Goal: Information Seeking & Learning: Learn about a topic

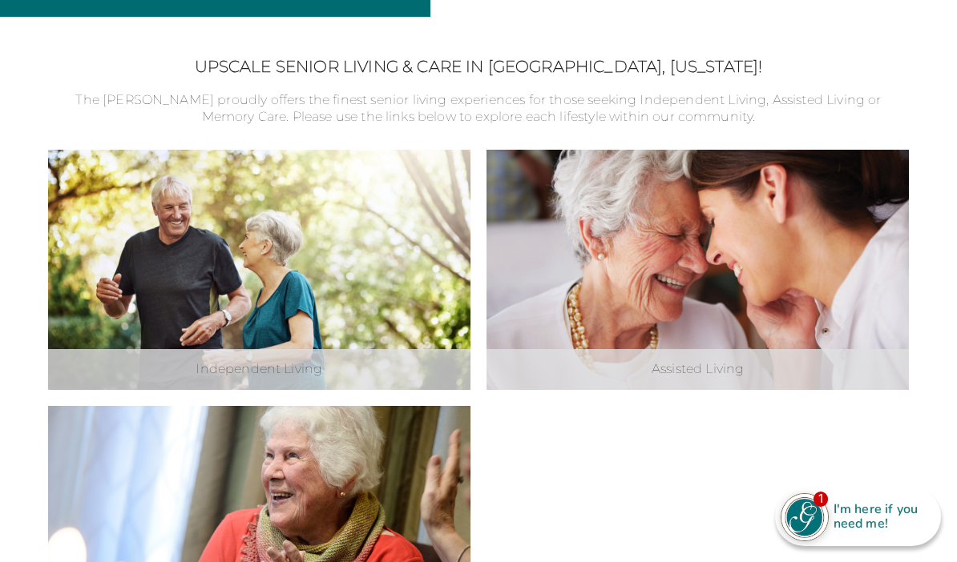
scroll to position [429, 0]
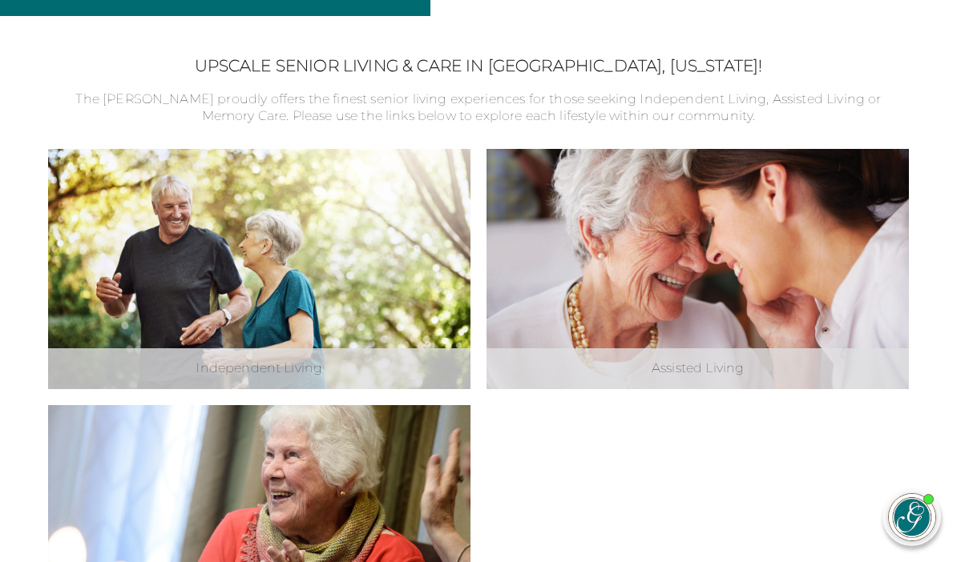
click at [590, 484] on div "Independent Living Explore Independent Living Assisted Living Explore Assisted …" at bounding box center [478, 397] width 861 height 497
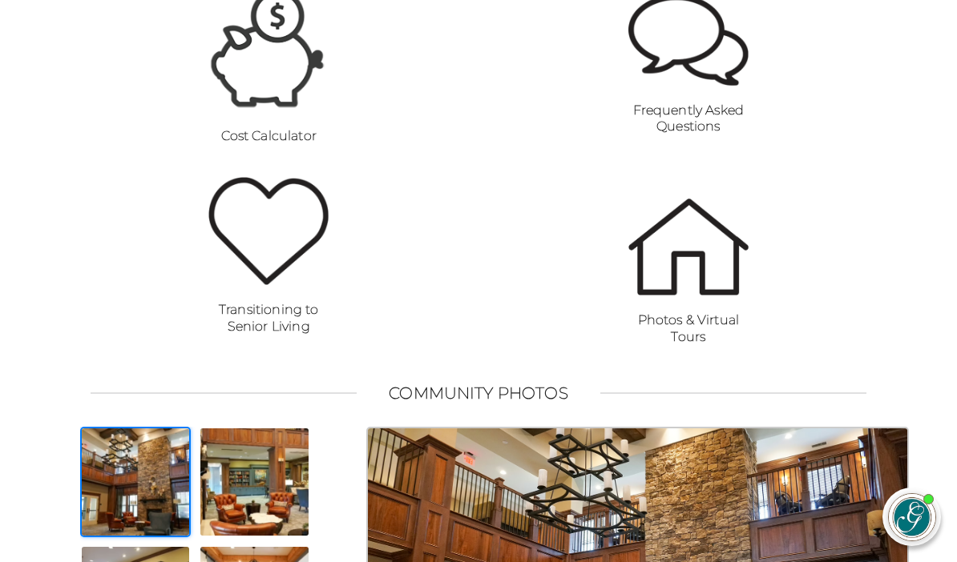
scroll to position [1292, 0]
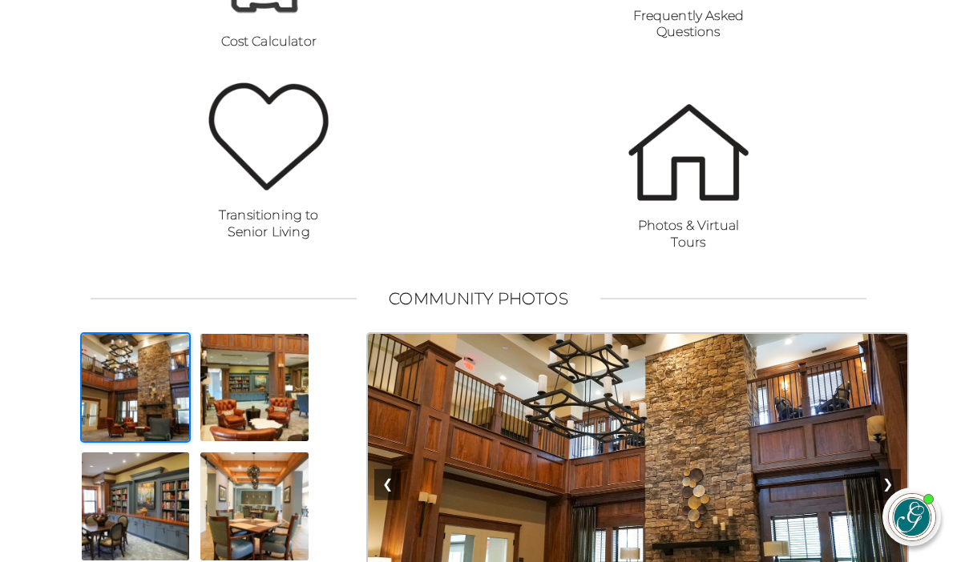
click at [698, 201] on img at bounding box center [688, 152] width 120 height 97
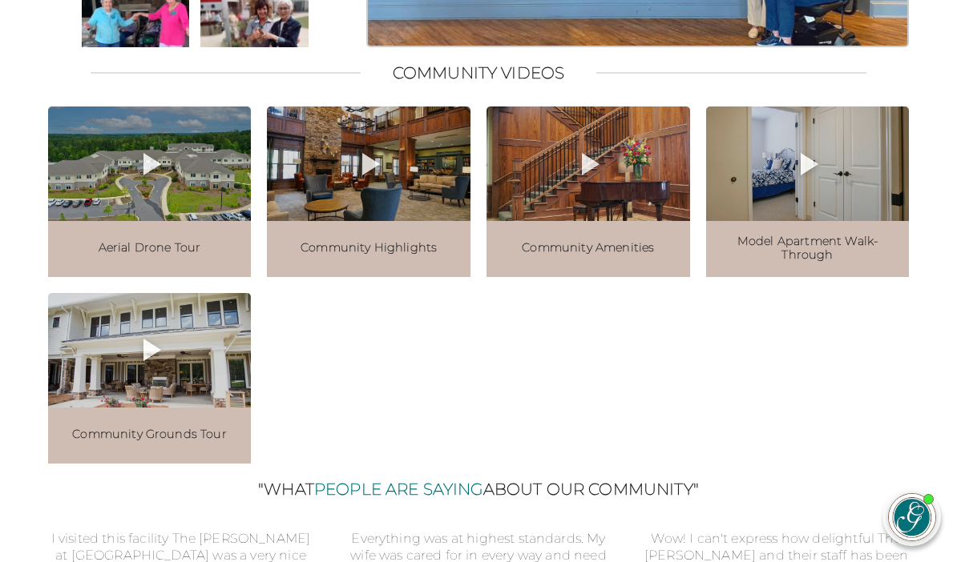
scroll to position [1668, 0]
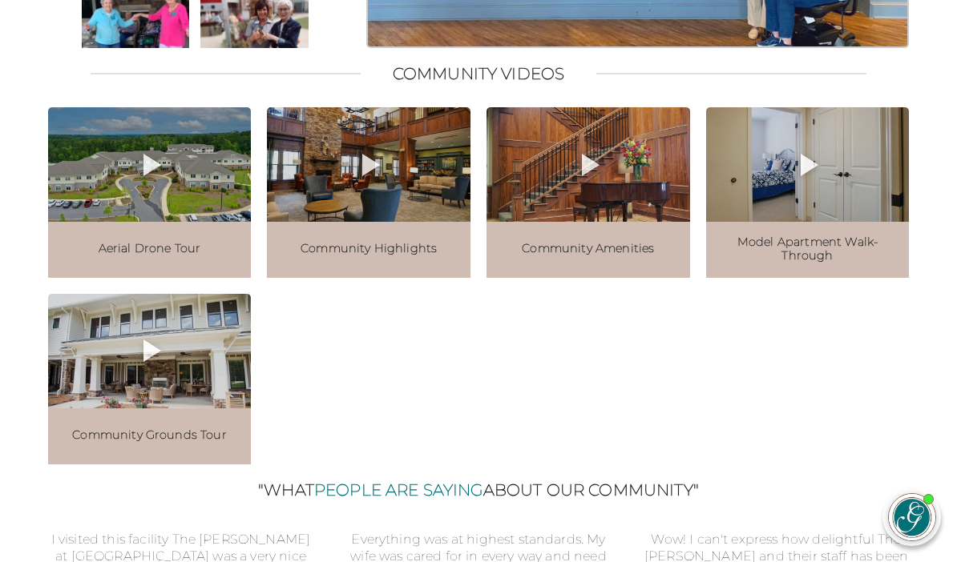
click at [828, 218] on div at bounding box center [807, 164] width 203 height 115
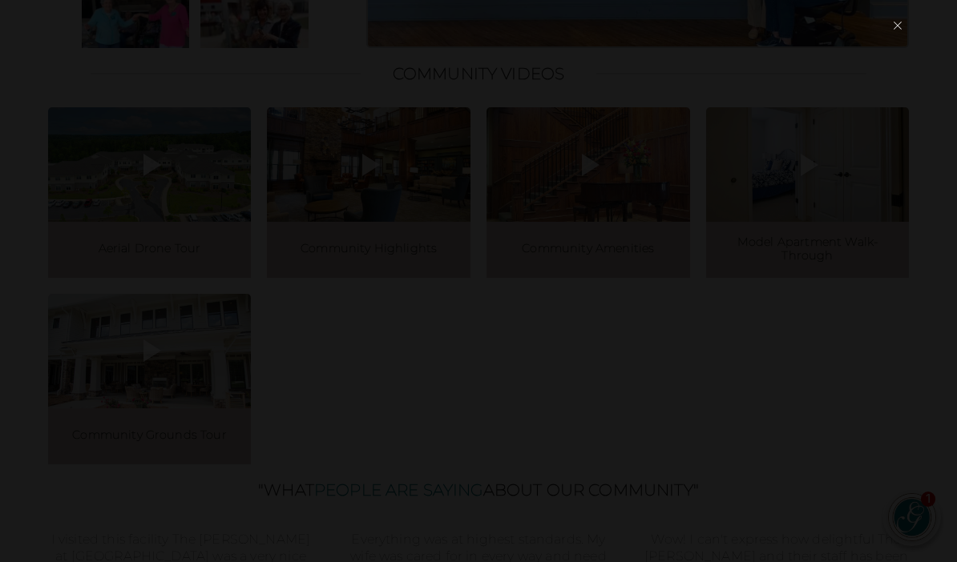
click at [900, 22] on button "×" at bounding box center [897, 26] width 22 height 38
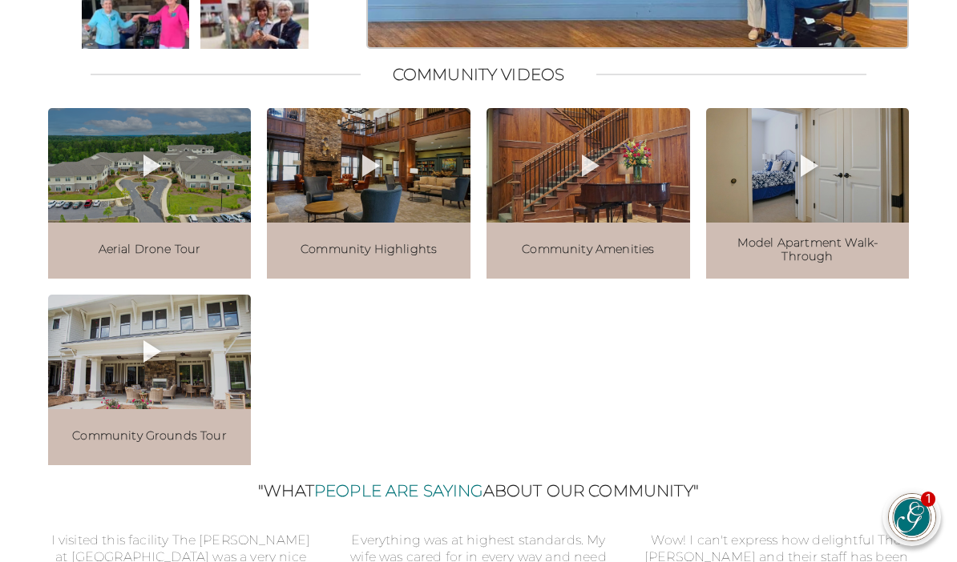
scroll to position [1671, 0]
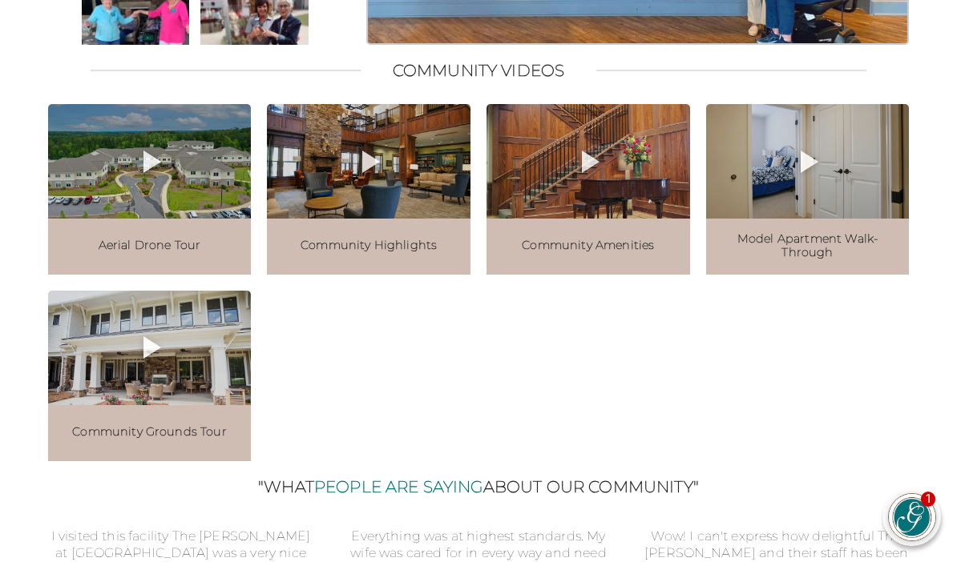
click at [800, 181] on icon at bounding box center [807, 162] width 38 height 38
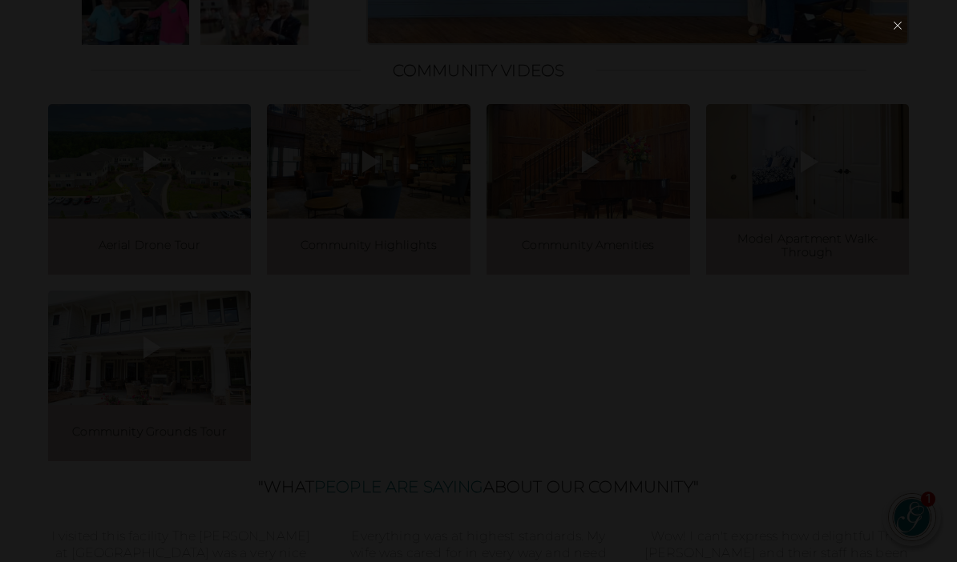
click at [901, 30] on button "×" at bounding box center [897, 26] width 22 height 38
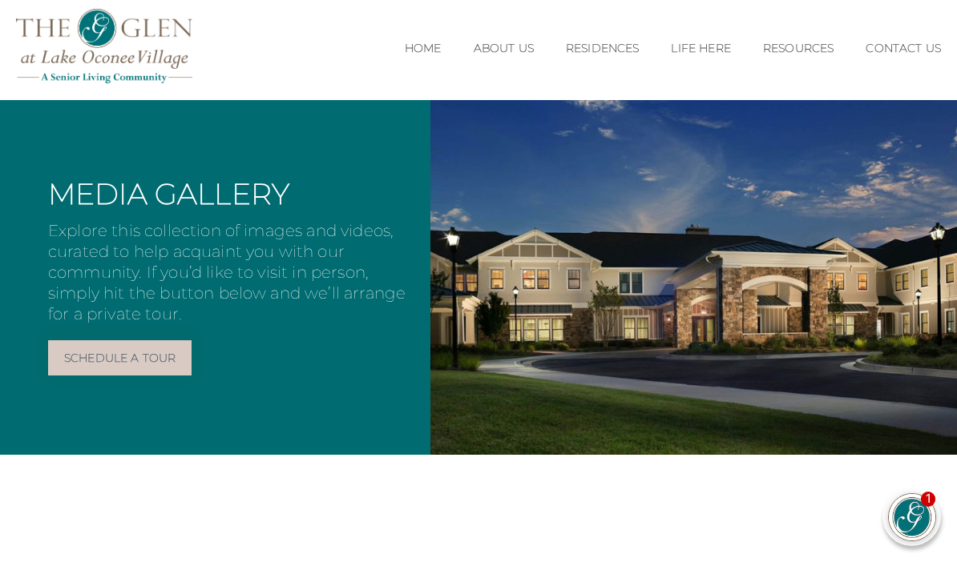
scroll to position [0, 0]
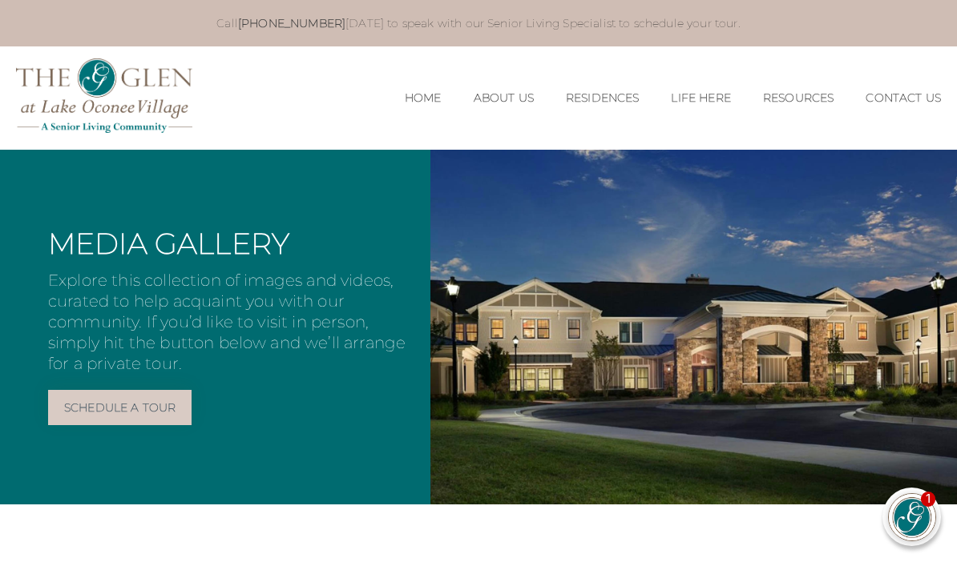
click at [139, 97] on img at bounding box center [104, 95] width 176 height 75
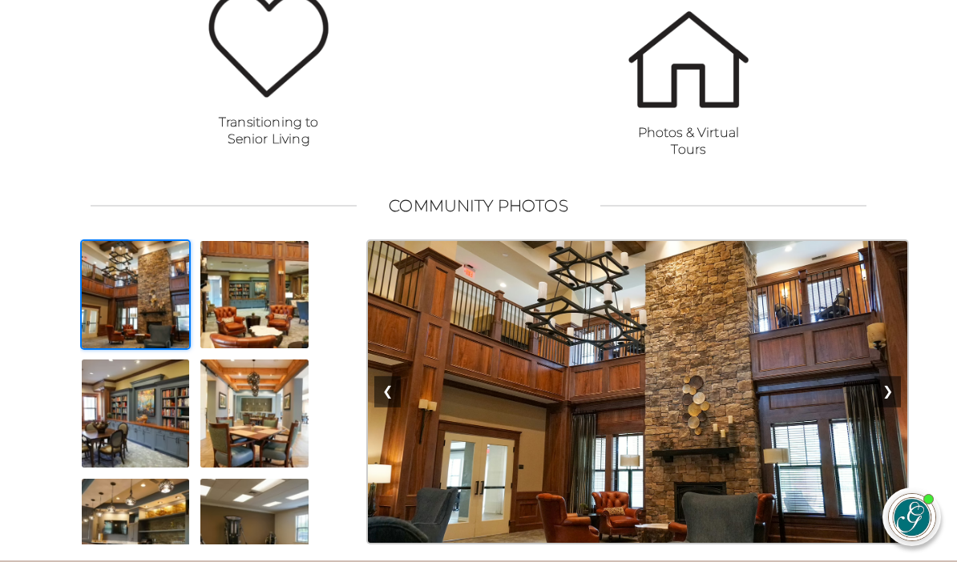
scroll to position [1391, 0]
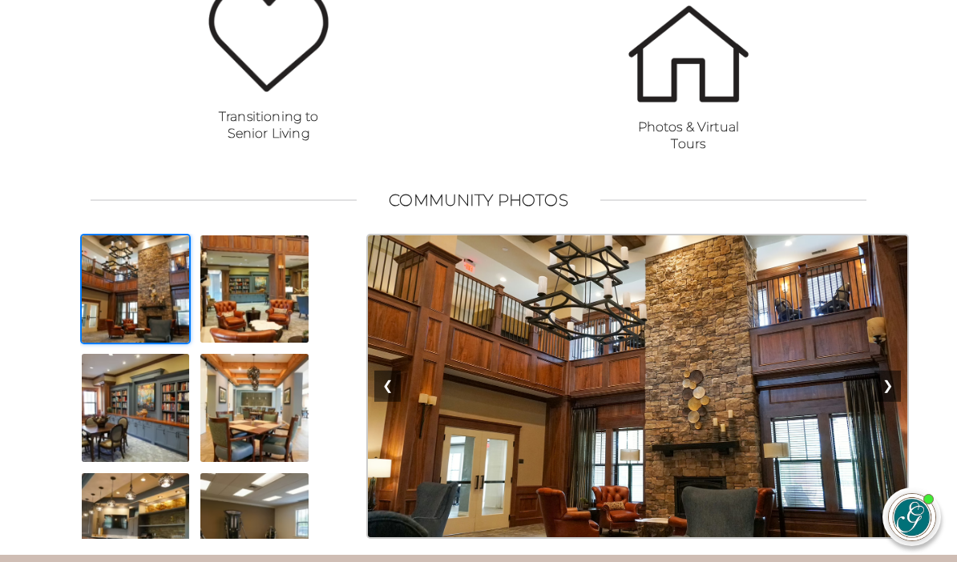
click at [702, 91] on img at bounding box center [688, 54] width 120 height 97
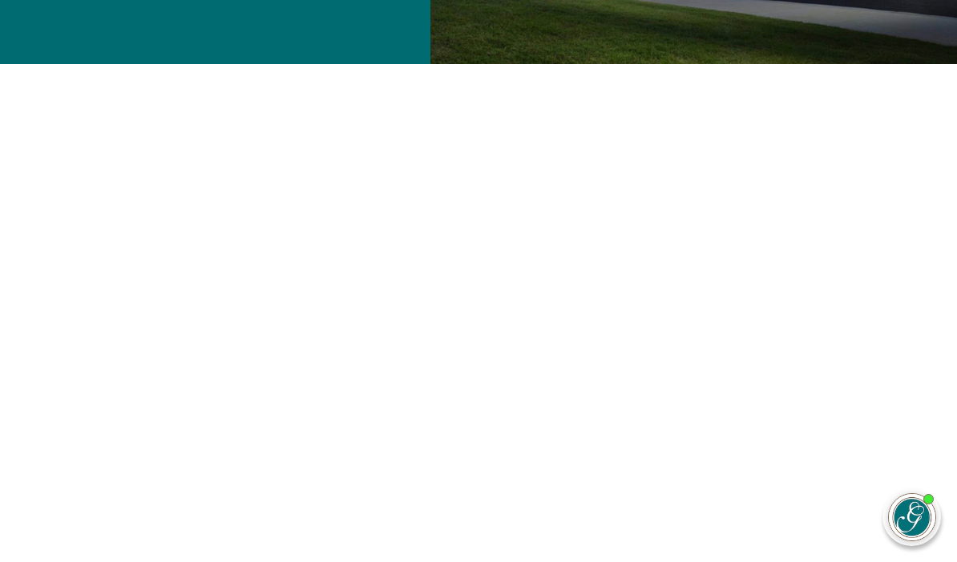
scroll to position [461, 0]
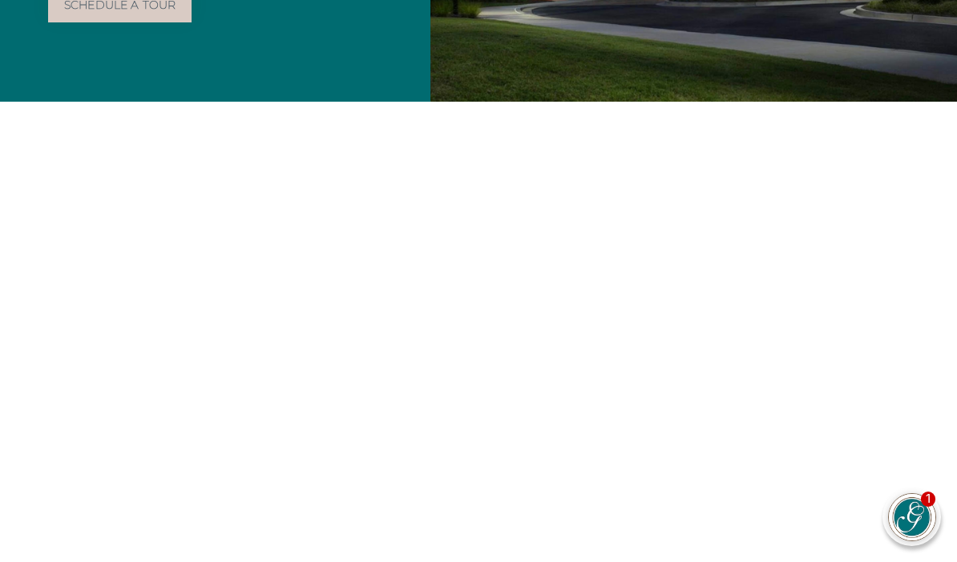
scroll to position [0, 0]
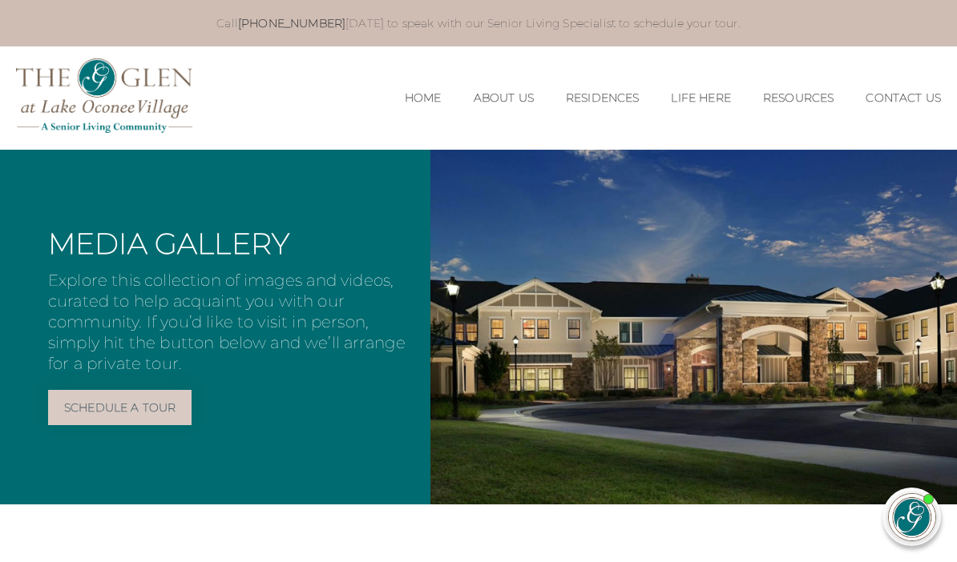
click at [112, 89] on img at bounding box center [104, 95] width 176 height 75
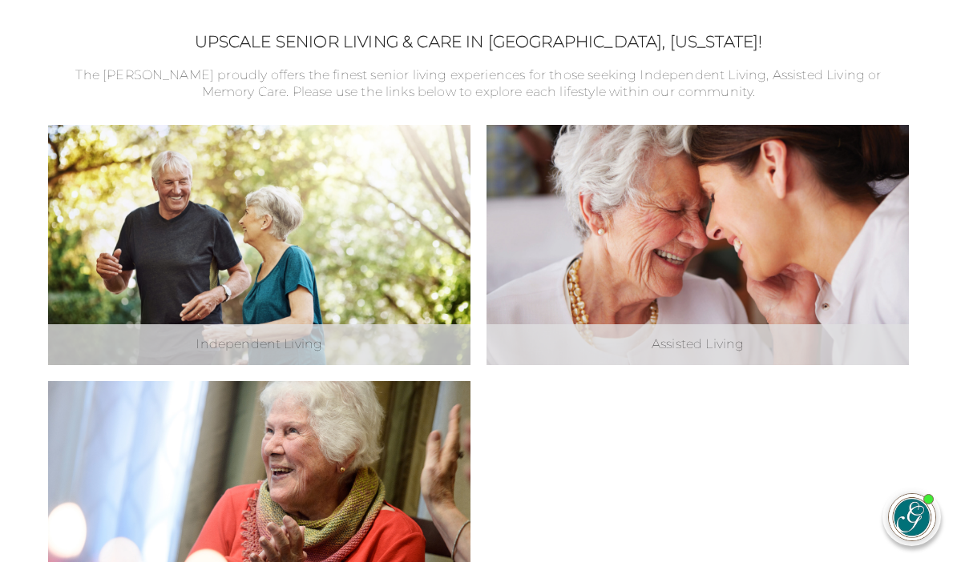
scroll to position [457, 0]
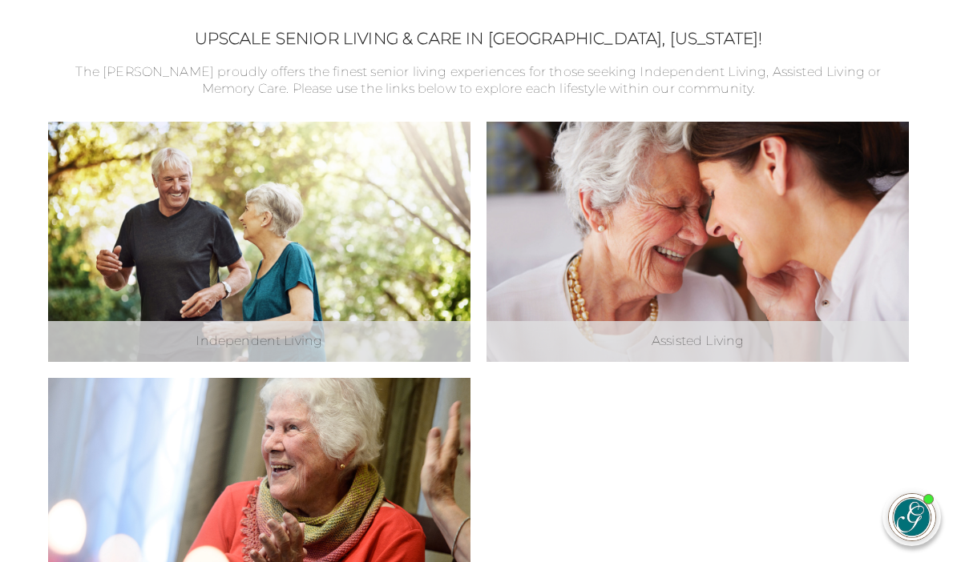
click at [0, 0] on link "Explore Assisted Living" at bounding box center [0, 0] width 0 height 0
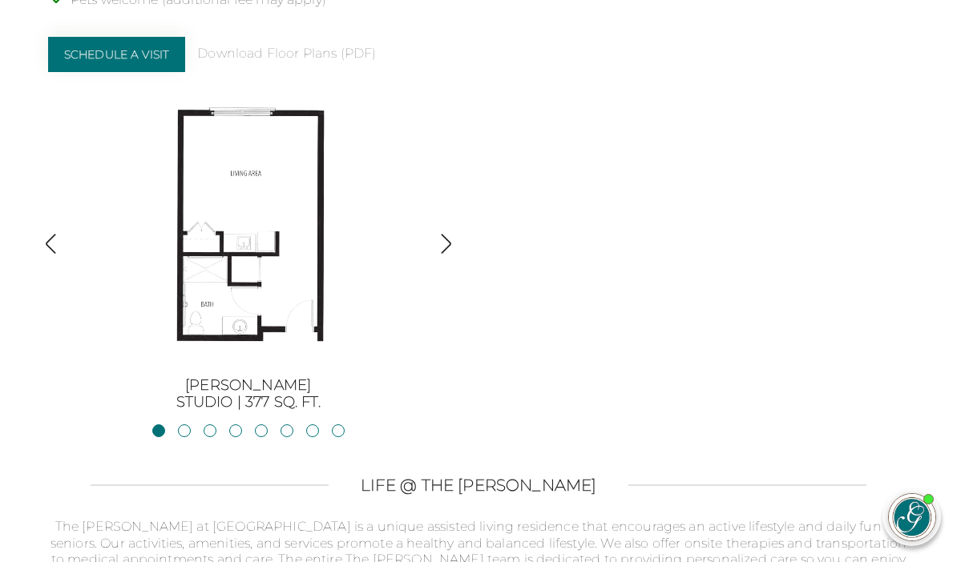
scroll to position [1587, 0]
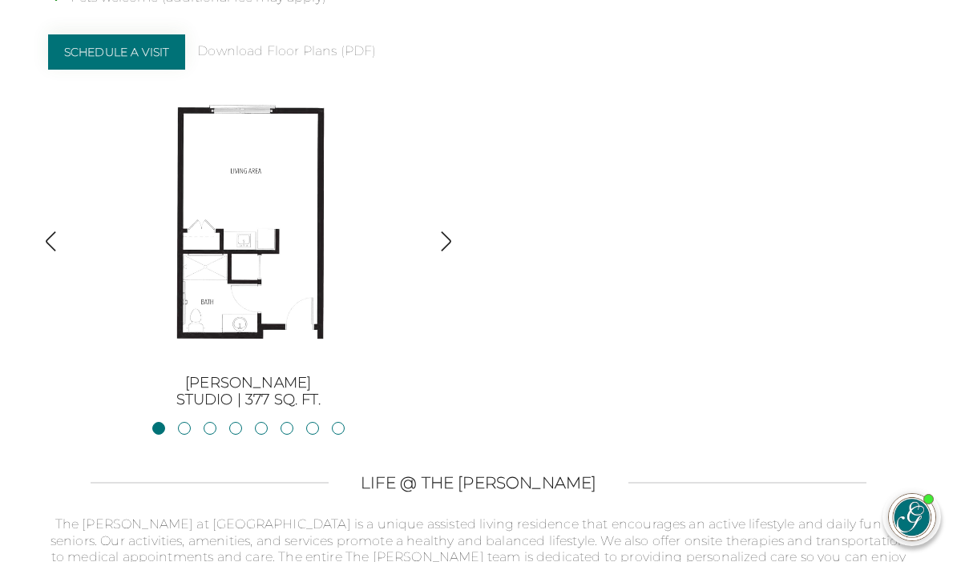
click at [442, 241] on img "button" at bounding box center [446, 242] width 22 height 22
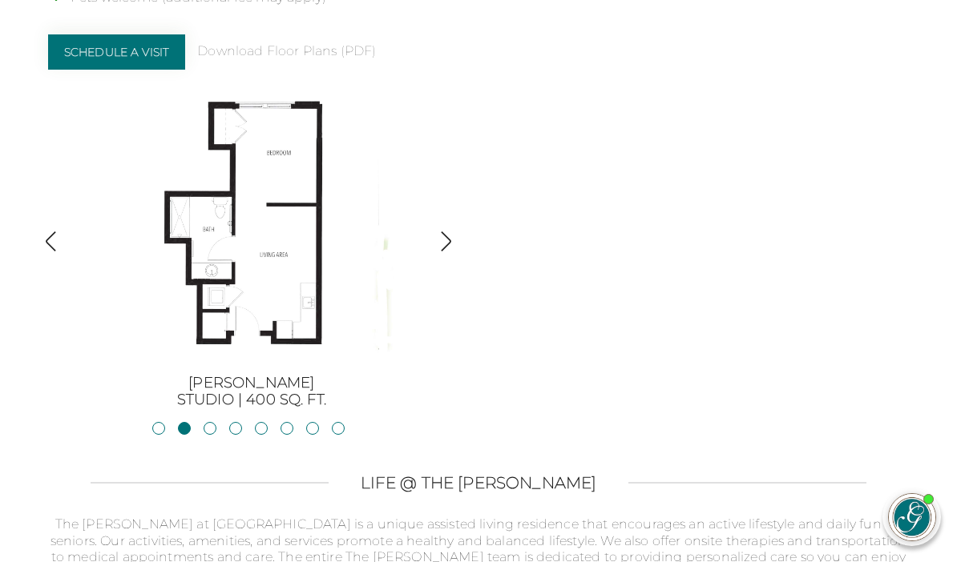
click at [446, 232] on div "BurtonStudio | 377 sq. ft. JacksonStudio | 400 sq. ft. Blue RidgeStudio | 400 s…" at bounding box center [248, 246] width 401 height 328
click at [453, 249] on img "button" at bounding box center [446, 242] width 22 height 22
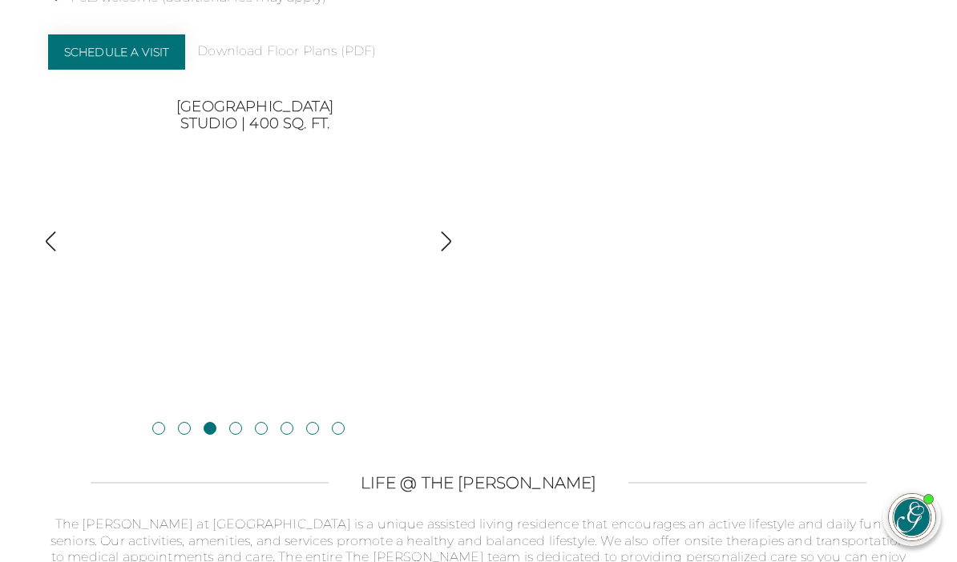
click at [461, 241] on div "Assisted Living Apartments in Greensboro, GA The Glen at Lake Oconee Village of…" at bounding box center [478, 73] width 861 height 672
click at [455, 243] on img "button" at bounding box center [446, 242] width 22 height 22
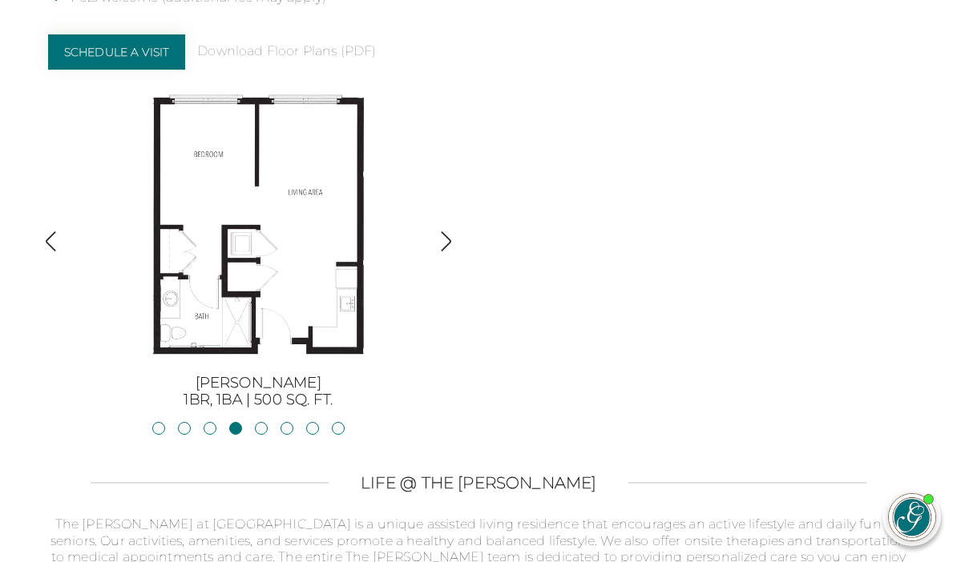
click at [445, 249] on img "button" at bounding box center [446, 242] width 22 height 22
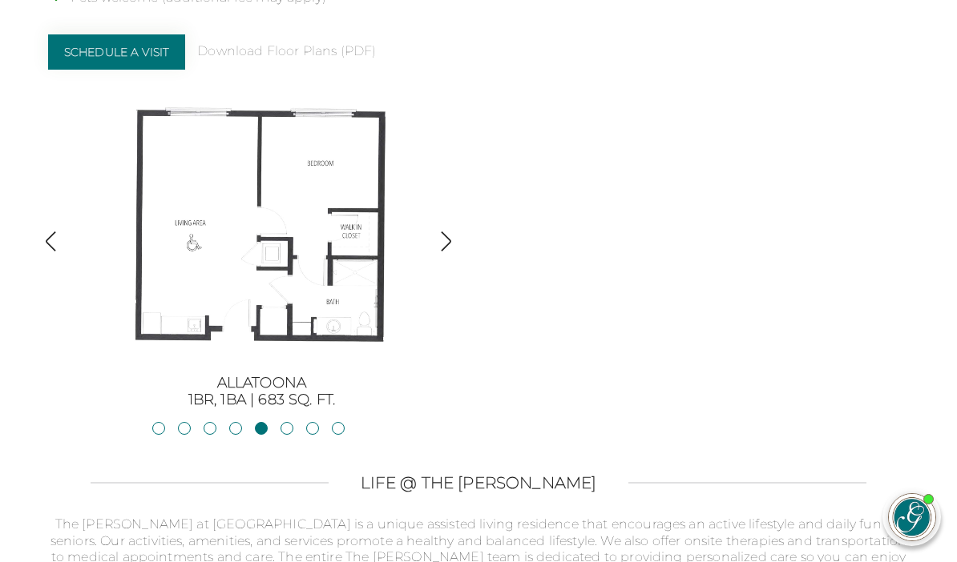
click at [447, 249] on img "button" at bounding box center [446, 242] width 22 height 22
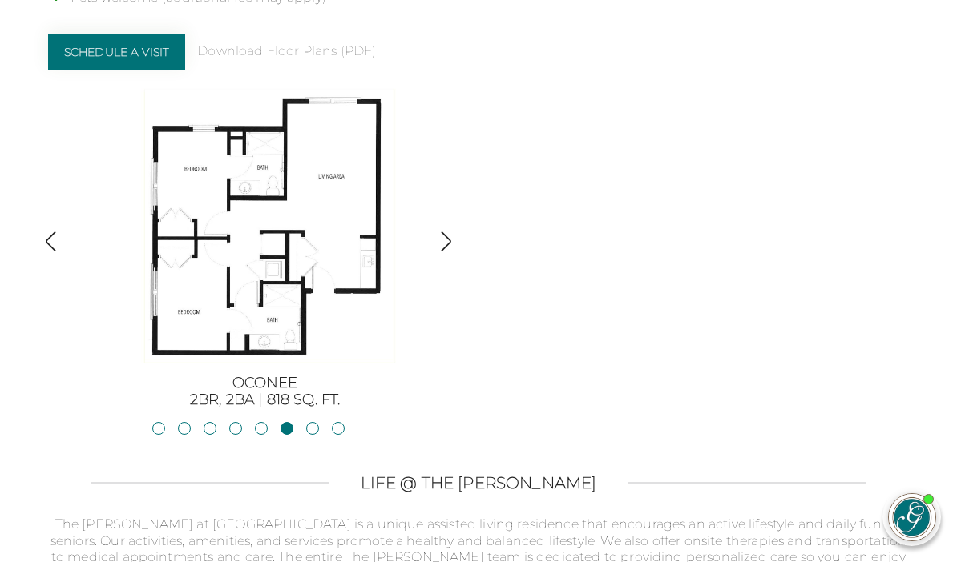
click at [450, 252] on img "button" at bounding box center [446, 242] width 22 height 22
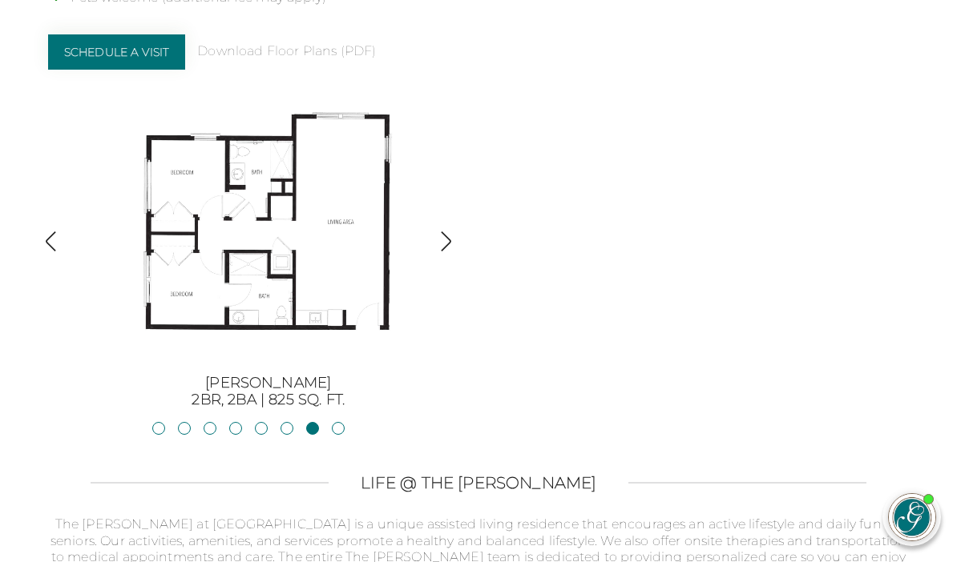
click at [55, 238] on img "button" at bounding box center [51, 242] width 22 height 22
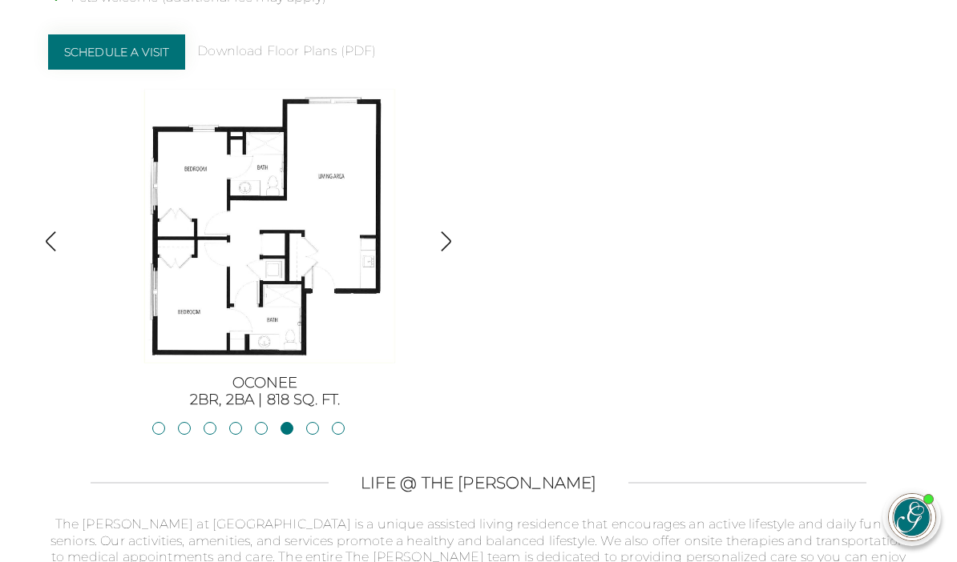
click at [444, 247] on img "button" at bounding box center [446, 242] width 22 height 22
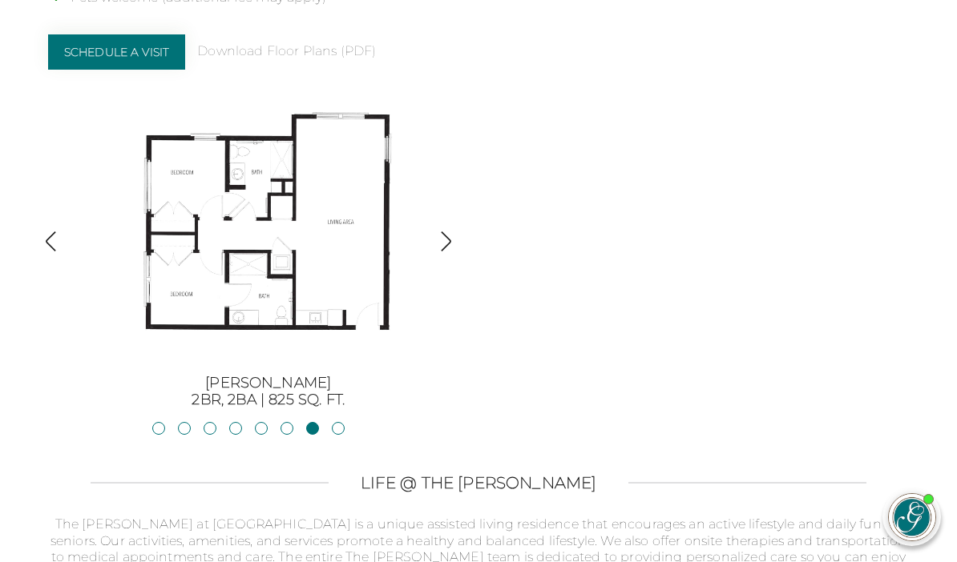
click at [445, 243] on img "button" at bounding box center [446, 242] width 22 height 22
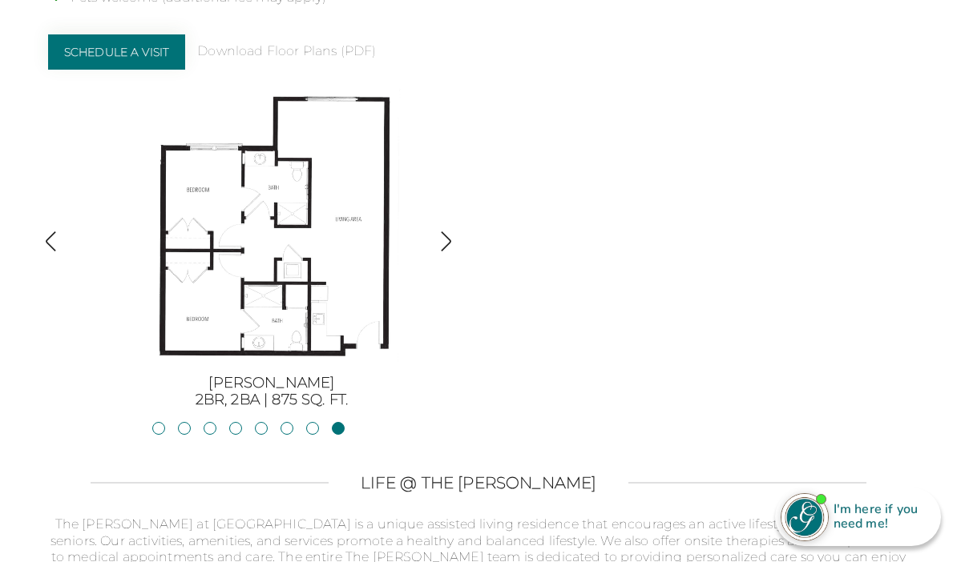
click at [448, 249] on img "button" at bounding box center [446, 242] width 22 height 22
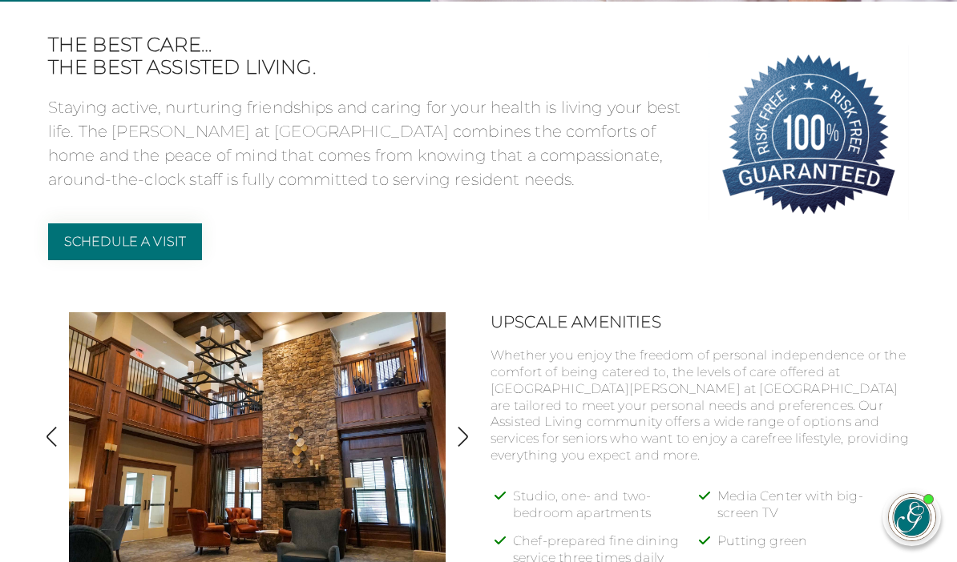
scroll to position [0, 0]
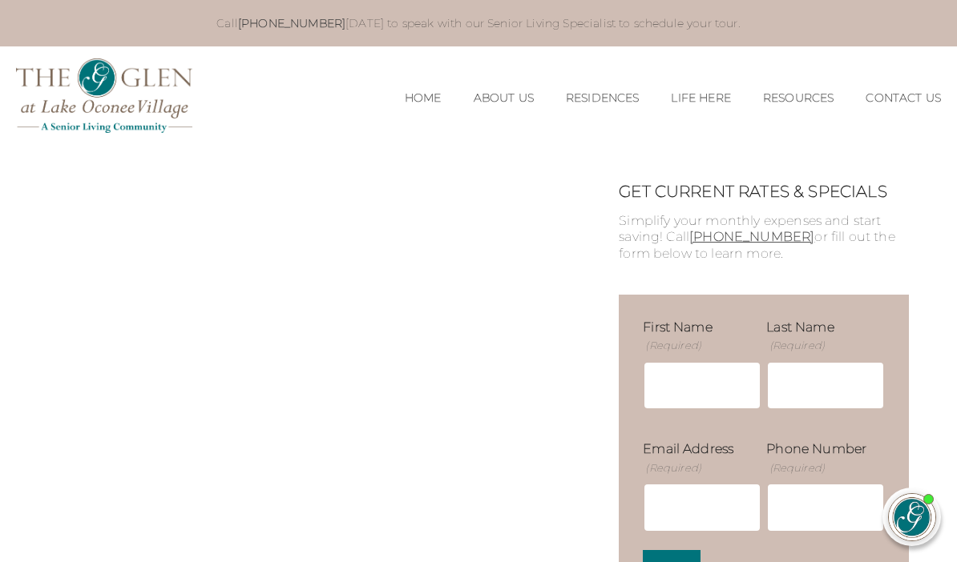
click at [163, 98] on img at bounding box center [104, 95] width 176 height 75
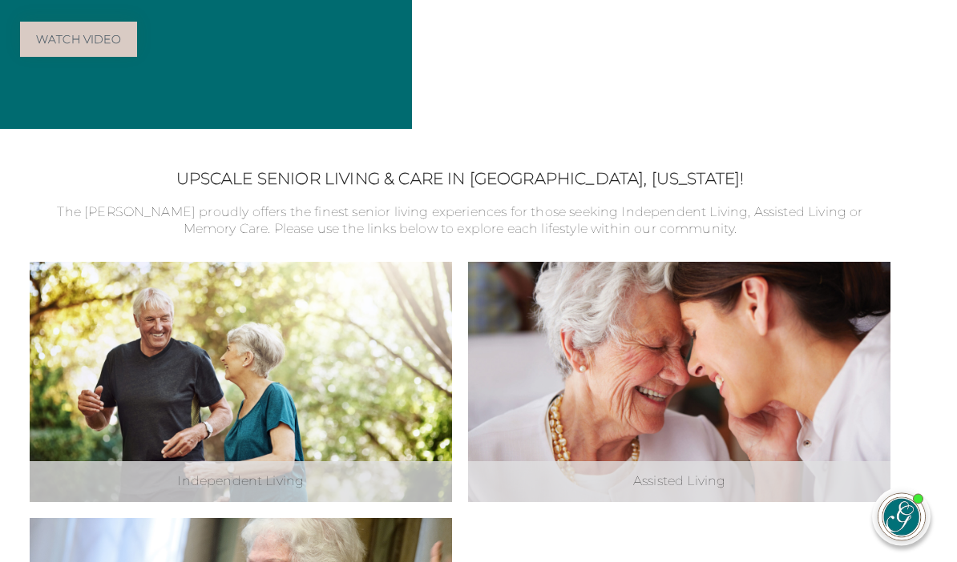
scroll to position [0, 8]
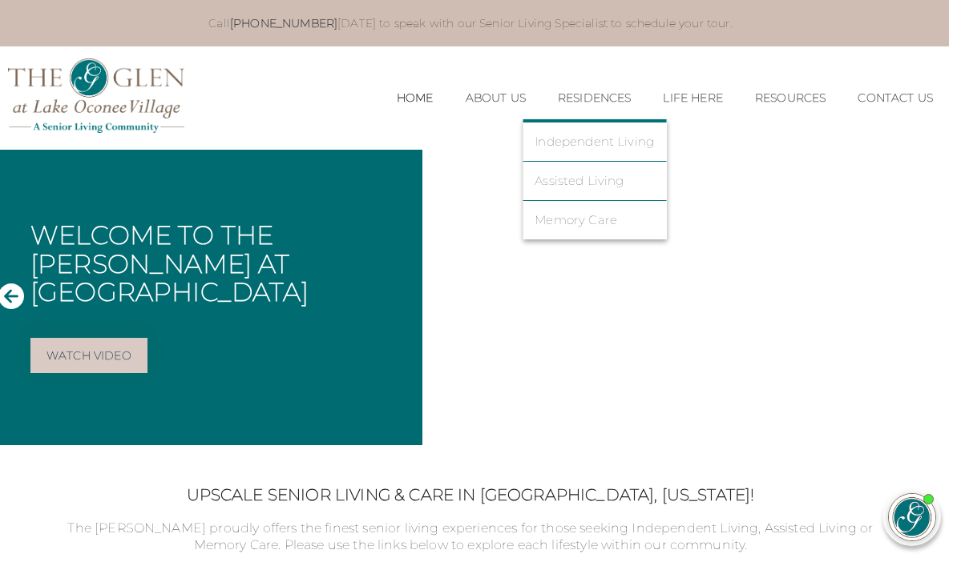
click at [582, 183] on link "Assisted Living" at bounding box center [593, 181] width 119 height 14
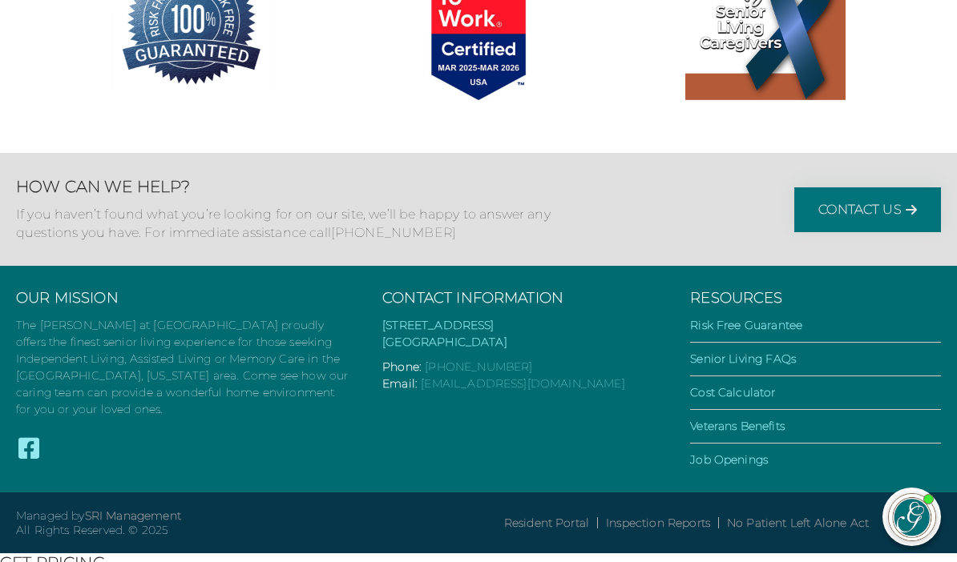
scroll to position [3004, 0]
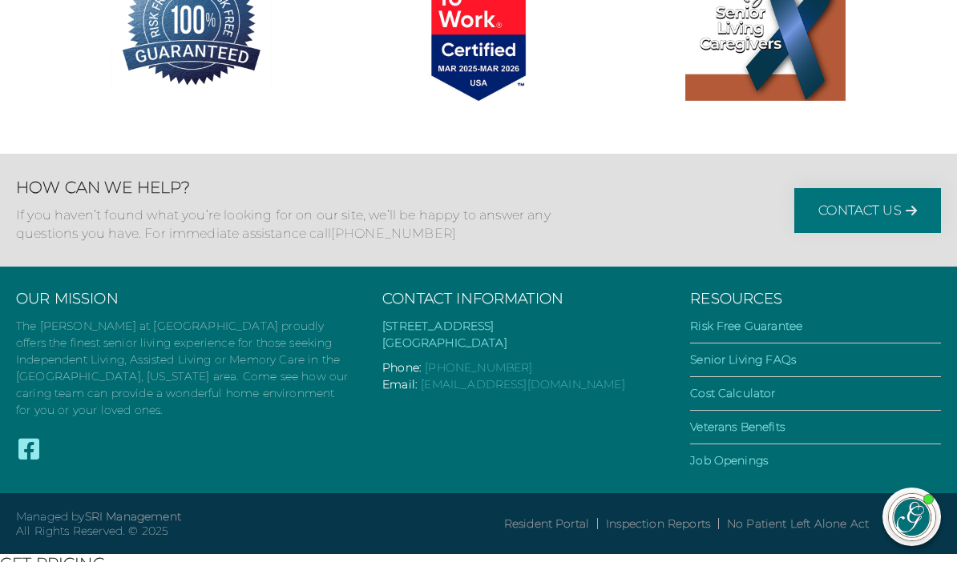
click at [796, 364] on link "Senior Living FAQs" at bounding box center [743, 360] width 106 height 14
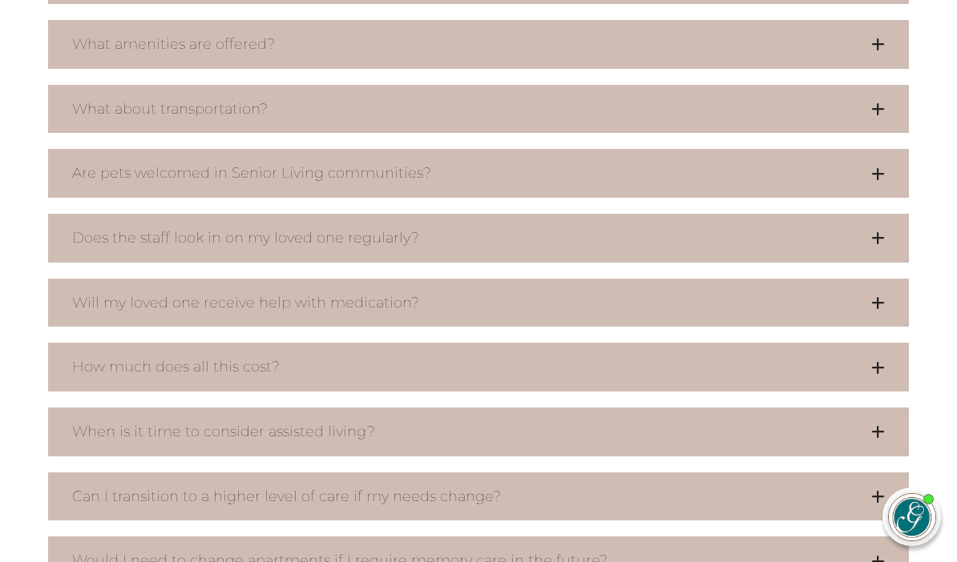
scroll to position [1022, 0]
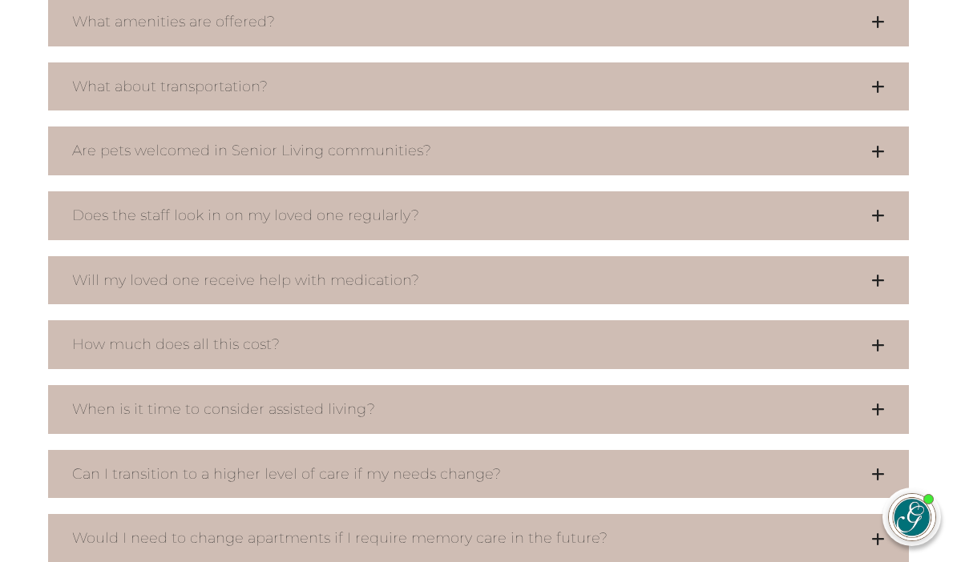
click at [738, 340] on button "How much does all this cost?" at bounding box center [478, 344] width 861 height 49
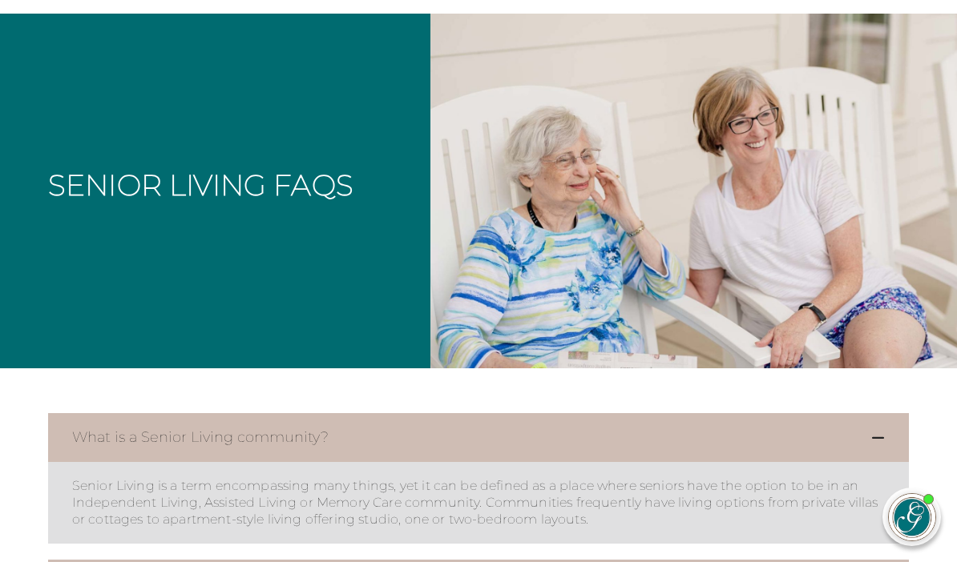
scroll to position [0, 0]
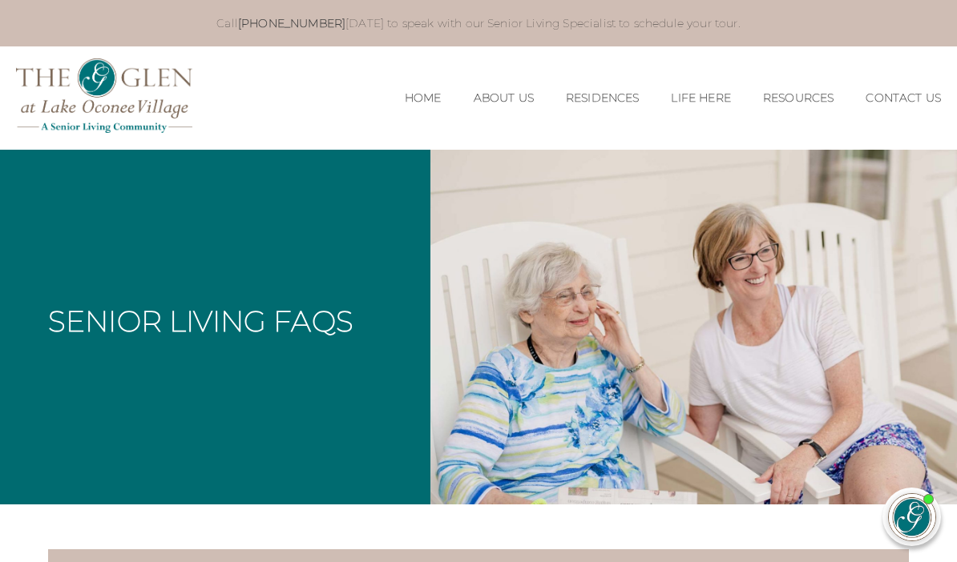
click at [405, 94] on link "Home" at bounding box center [423, 98] width 37 height 14
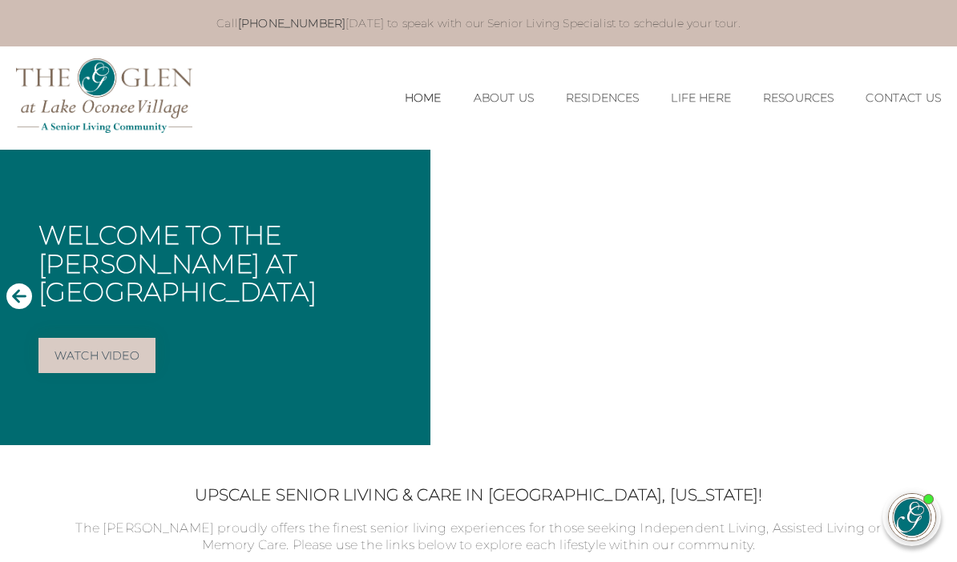
scroll to position [0, 8]
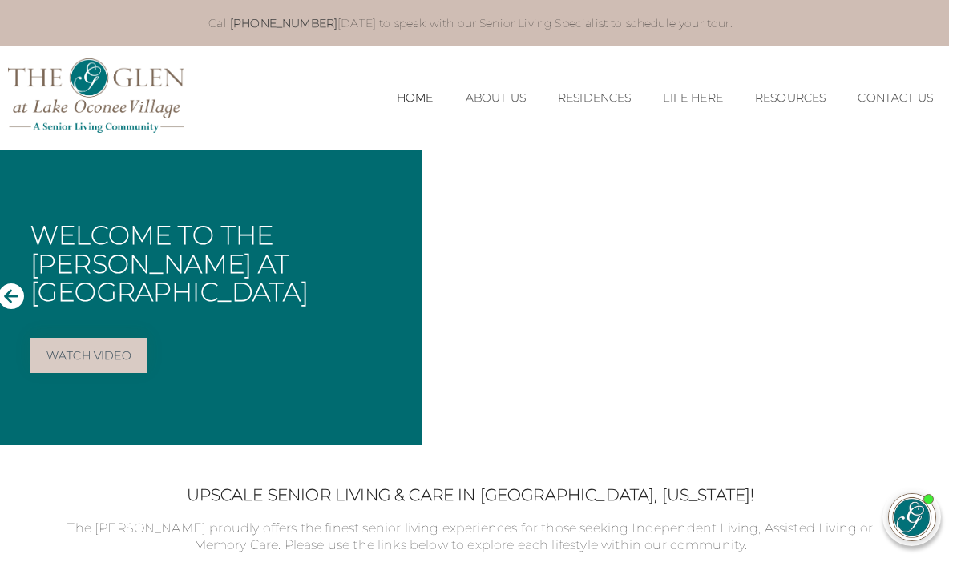
click at [930, 293] on icon "Next Slide" at bounding box center [930, 297] width 26 height 26
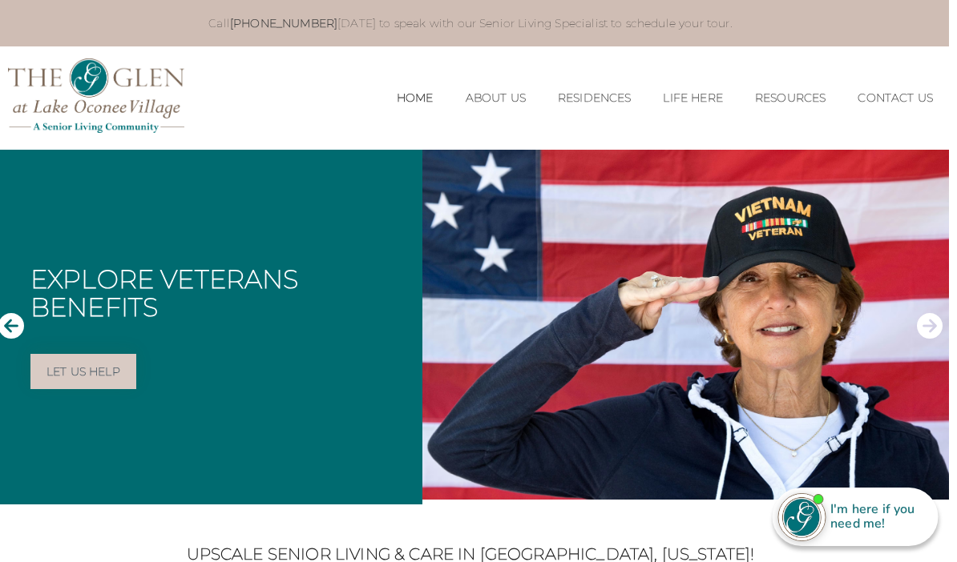
click at [921, 320] on icon "Next Slide" at bounding box center [930, 326] width 26 height 26
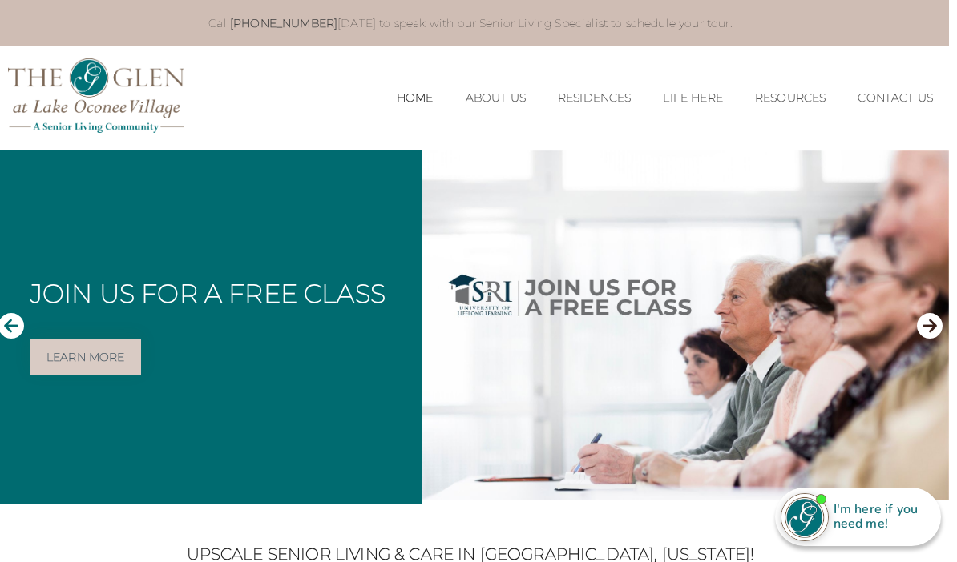
click at [917, 343] on img at bounding box center [685, 325] width 526 height 351
click at [934, 324] on icon "Next Slide" at bounding box center [930, 326] width 26 height 26
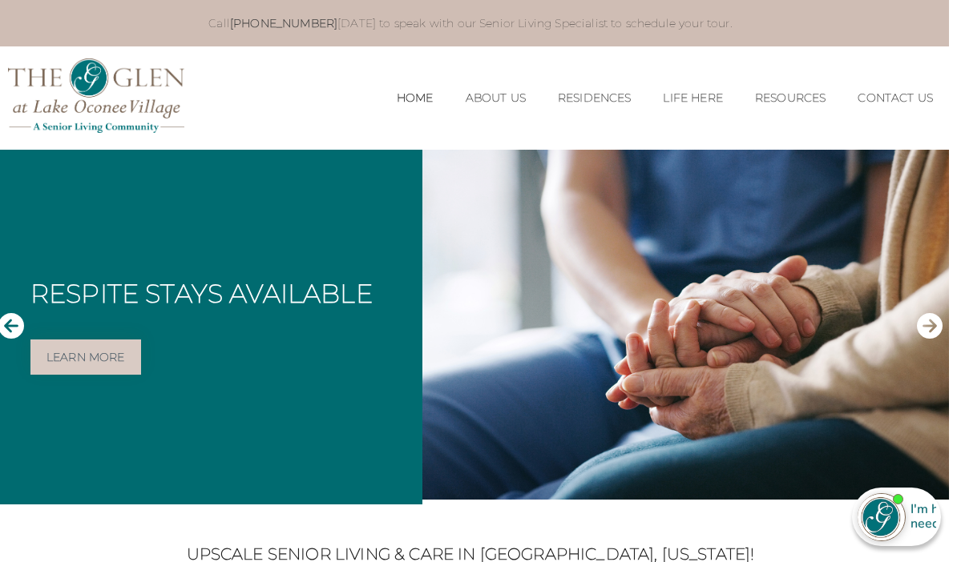
click at [937, 325] on icon "Next Slide" at bounding box center [930, 326] width 26 height 26
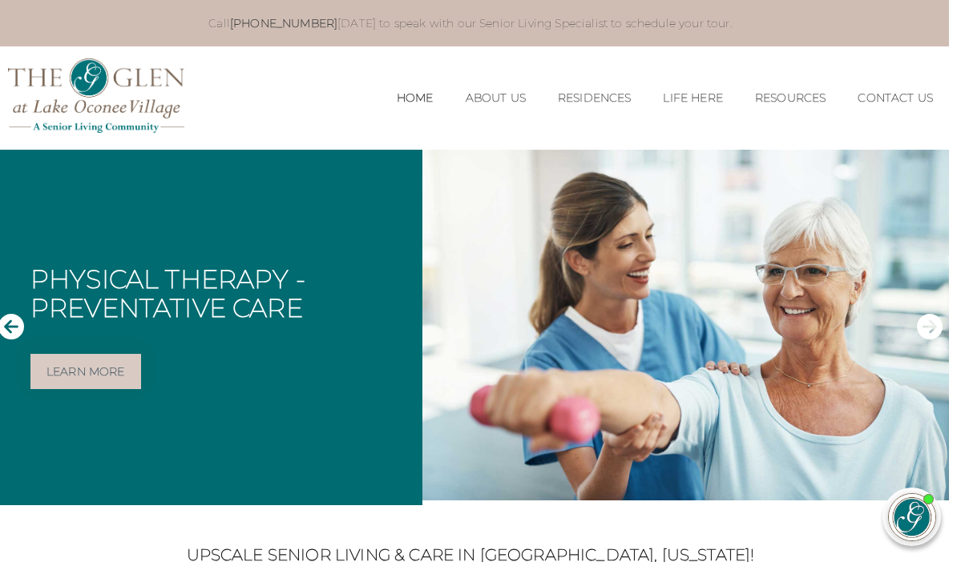
click at [938, 325] on icon "Next Slide" at bounding box center [930, 326] width 26 height 26
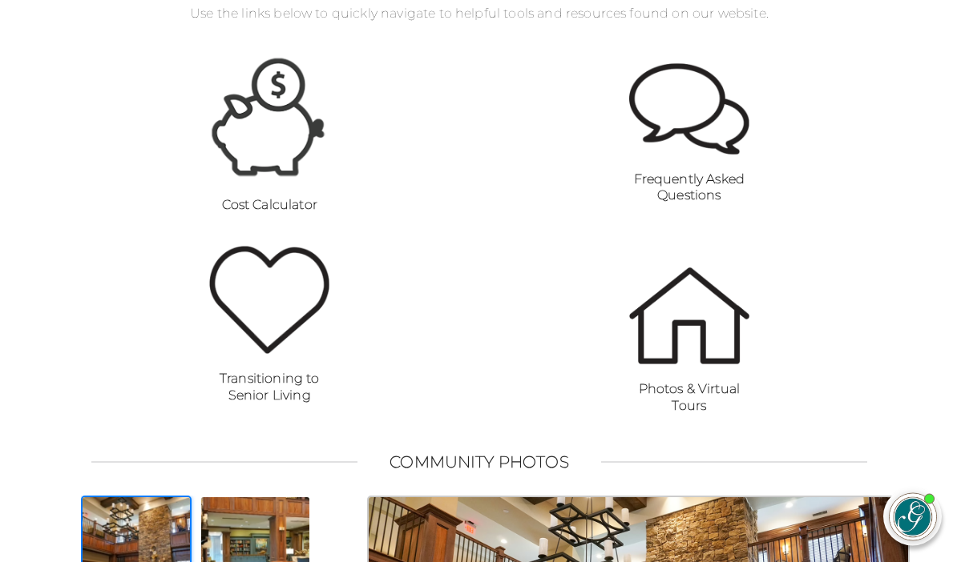
scroll to position [1129, 0]
click at [265, 146] on img at bounding box center [268, 117] width 120 height 127
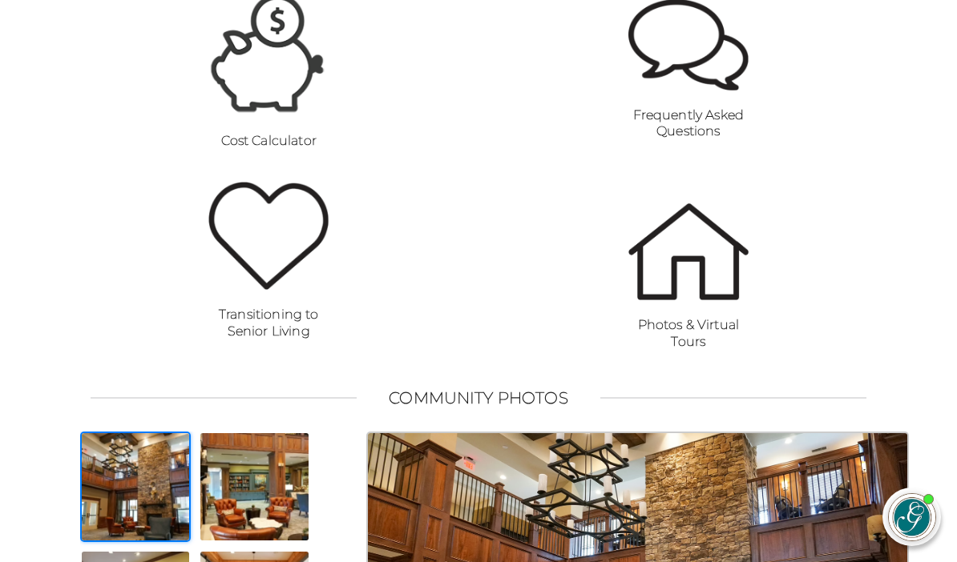
click at [709, 280] on img at bounding box center [688, 251] width 120 height 97
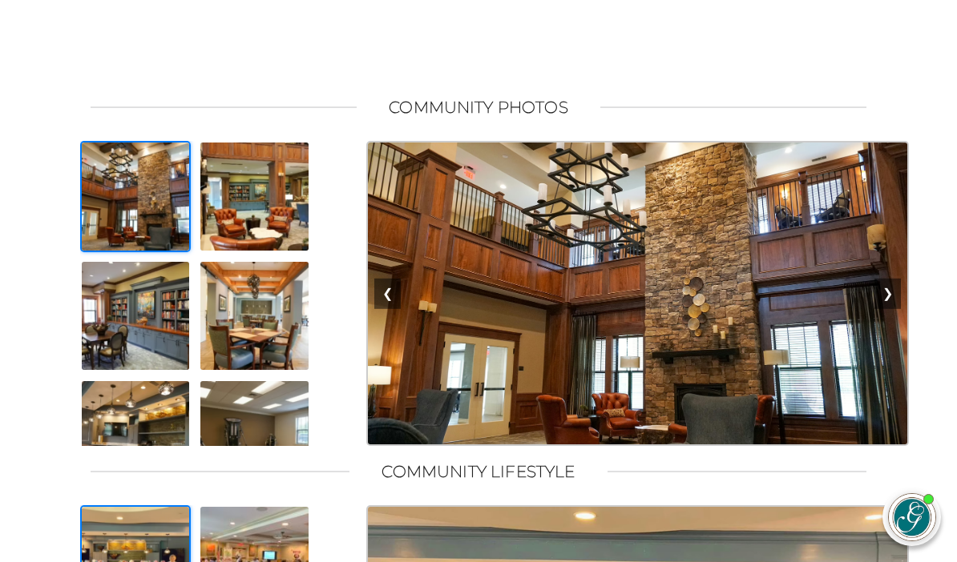
scroll to position [905, 0]
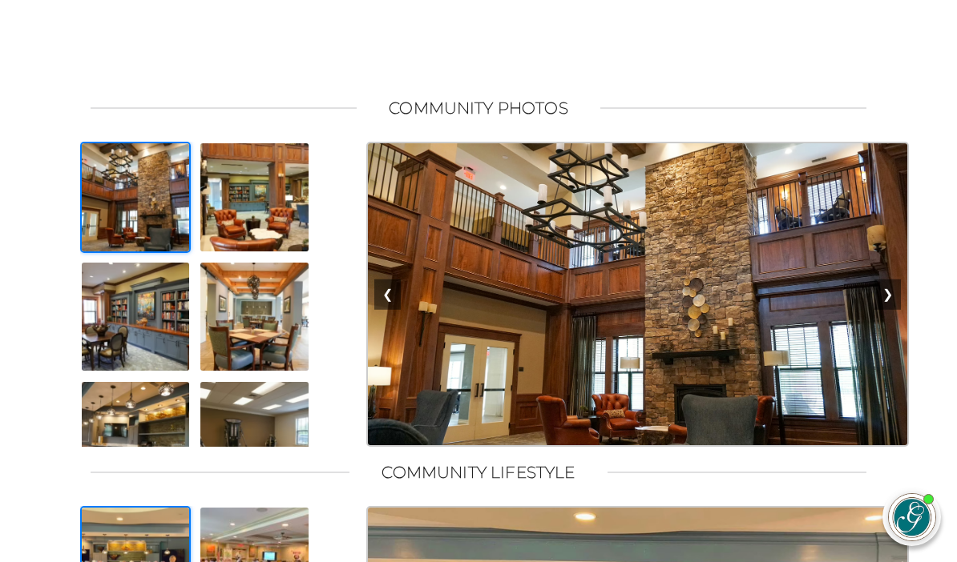
click at [898, 304] on button "❯" at bounding box center [887, 295] width 26 height 30
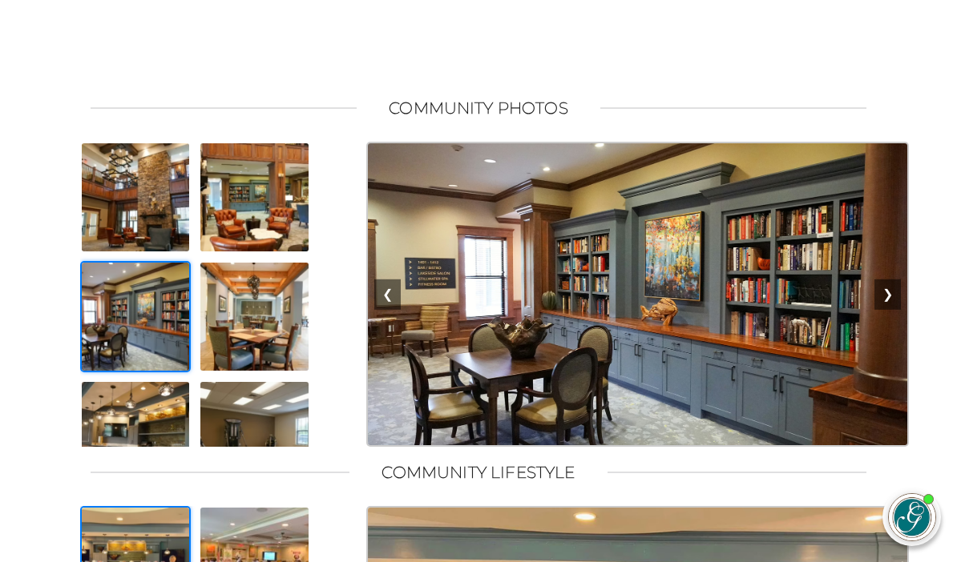
click at [731, 309] on img at bounding box center [637, 294] width 542 height 305
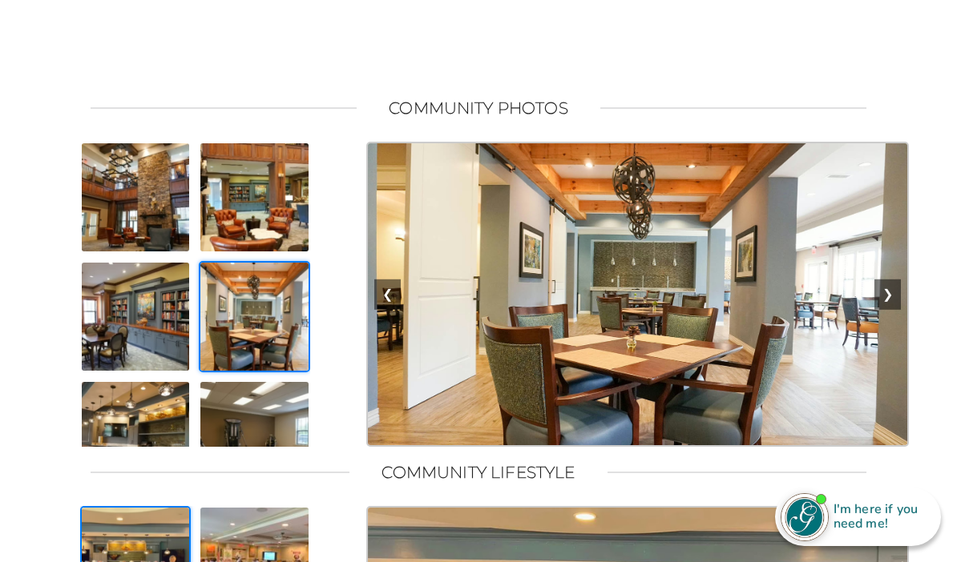
click at [896, 310] on button "❯" at bounding box center [887, 295] width 26 height 30
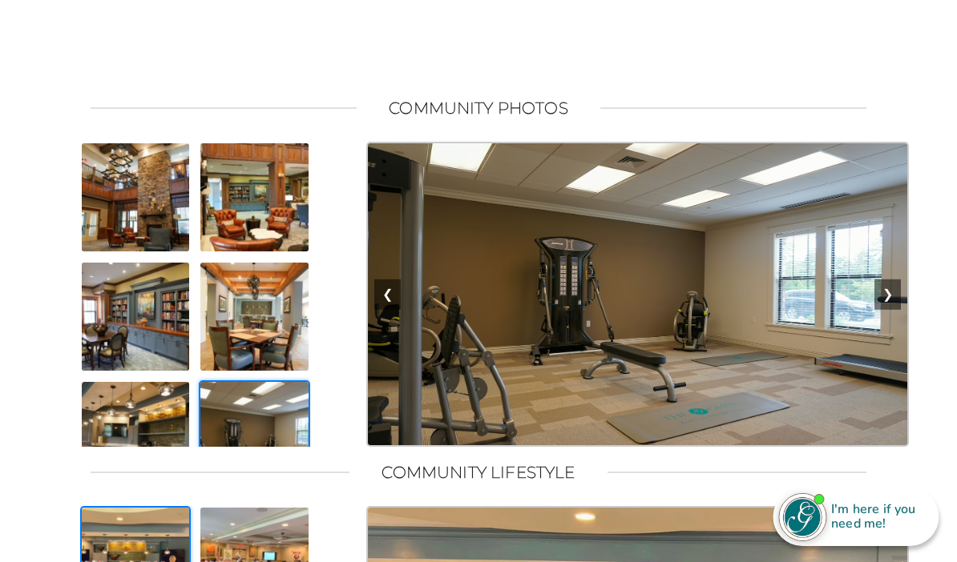
click at [897, 310] on button "❯" at bounding box center [887, 295] width 26 height 30
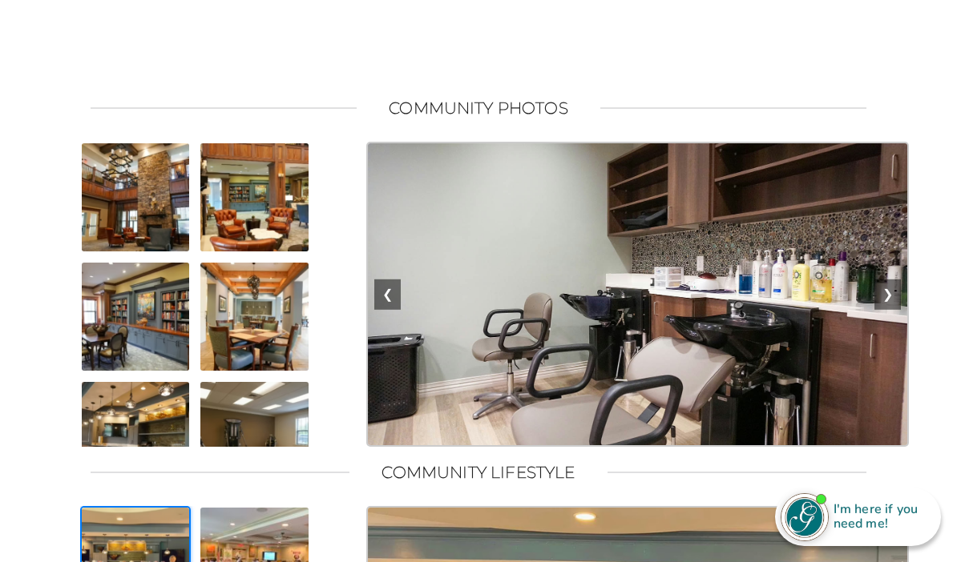
click at [895, 310] on button "❯" at bounding box center [887, 295] width 26 height 30
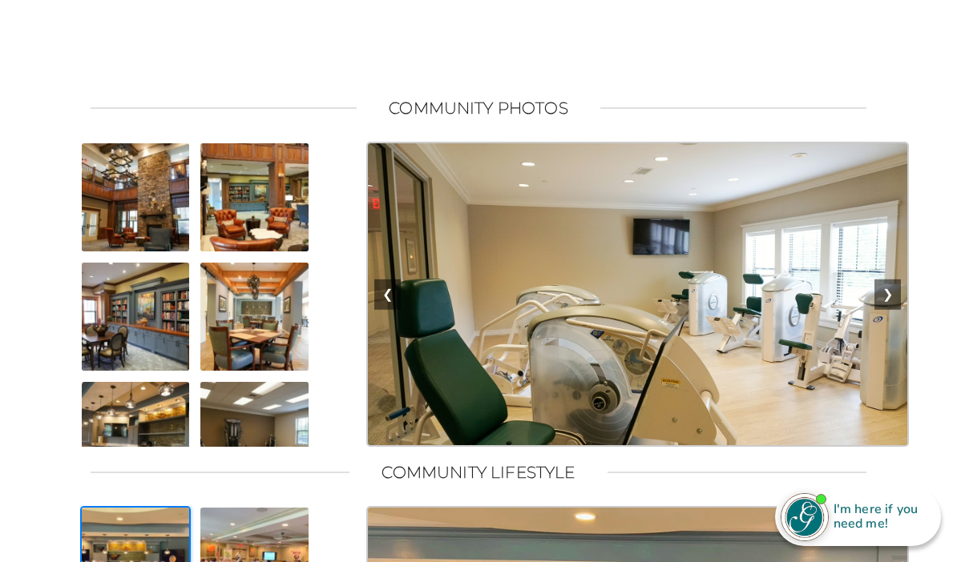
click at [901, 308] on button "❯" at bounding box center [887, 295] width 26 height 30
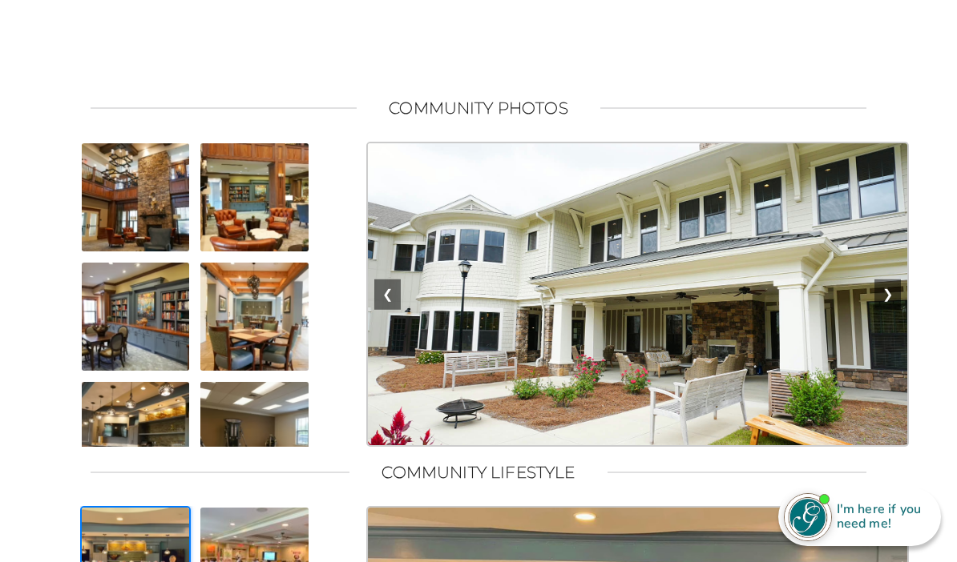
click at [898, 309] on button "❯" at bounding box center [887, 295] width 26 height 30
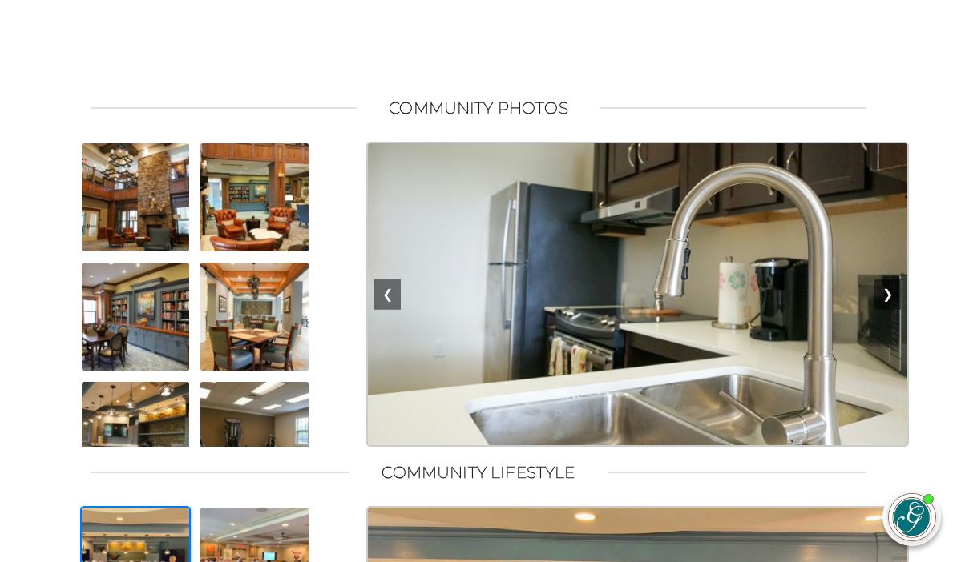
click at [901, 308] on button "❯" at bounding box center [887, 295] width 26 height 30
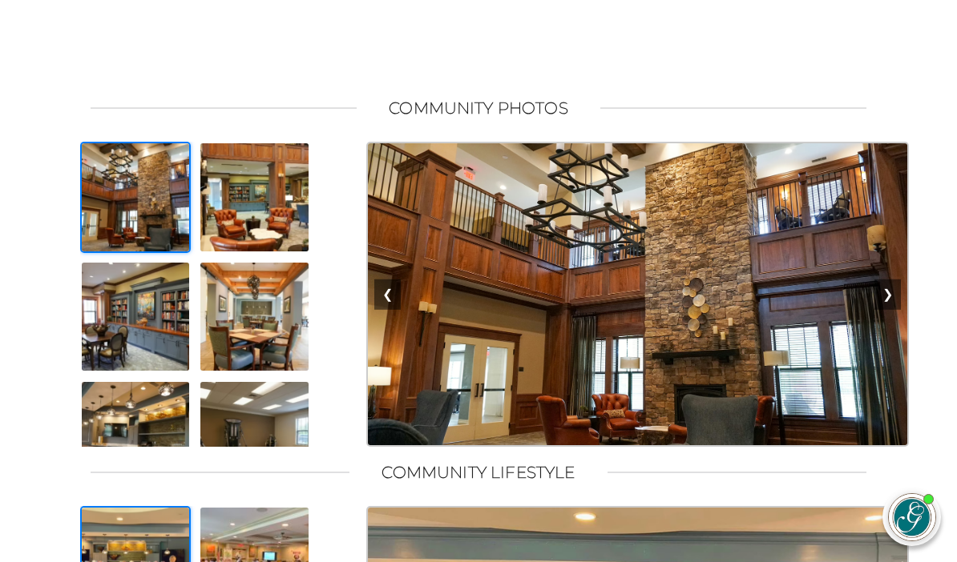
click at [897, 310] on button "❯" at bounding box center [887, 295] width 26 height 30
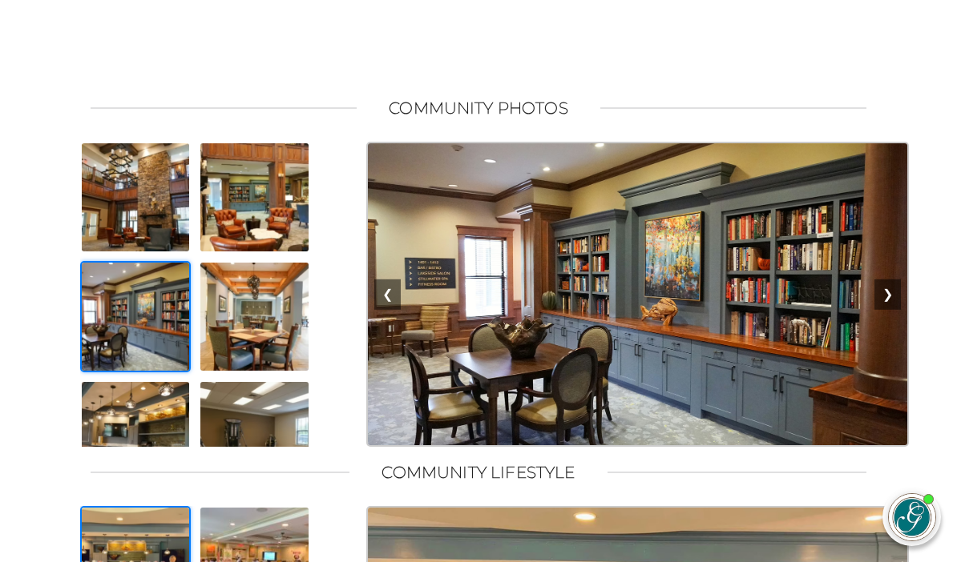
click at [899, 308] on button "❯" at bounding box center [887, 295] width 26 height 30
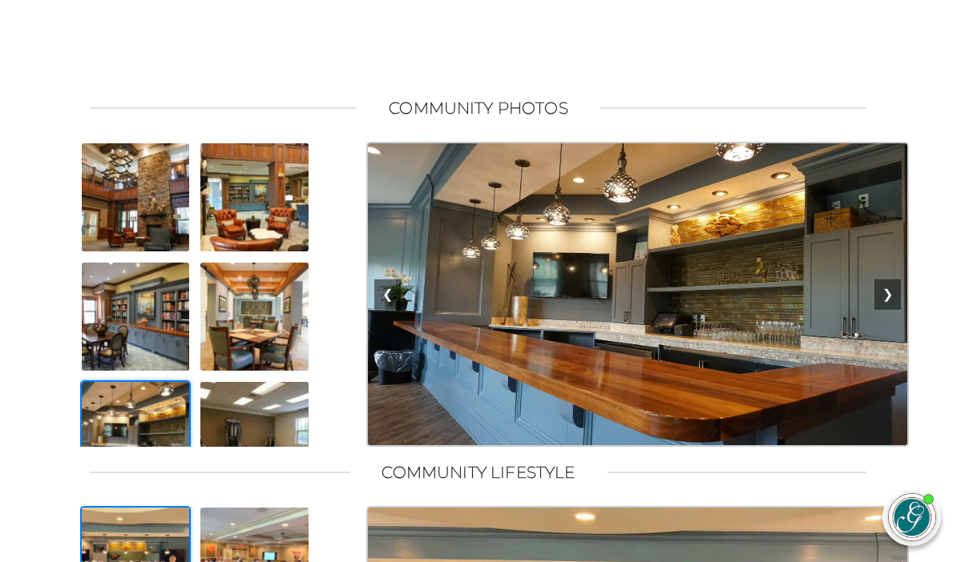
click at [895, 310] on button "❯" at bounding box center [887, 295] width 26 height 30
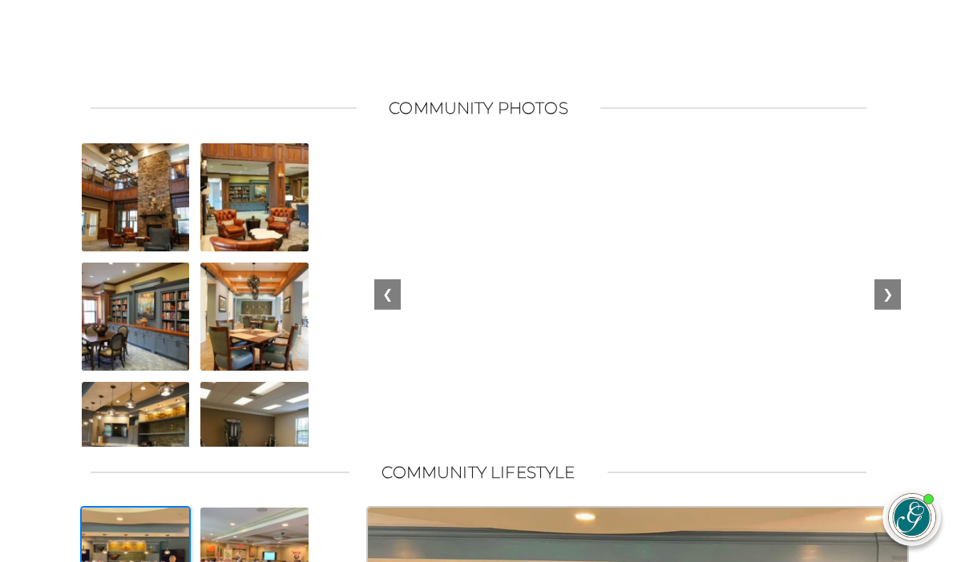
click at [905, 307] on div "❮ ❯" at bounding box center [637, 294] width 542 height 305
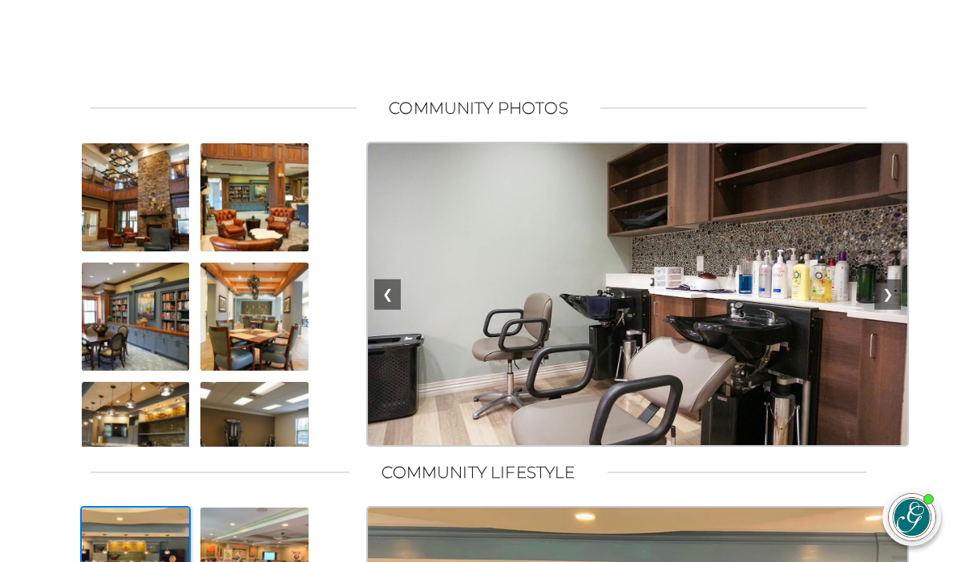
click at [897, 310] on button "❯" at bounding box center [887, 295] width 26 height 30
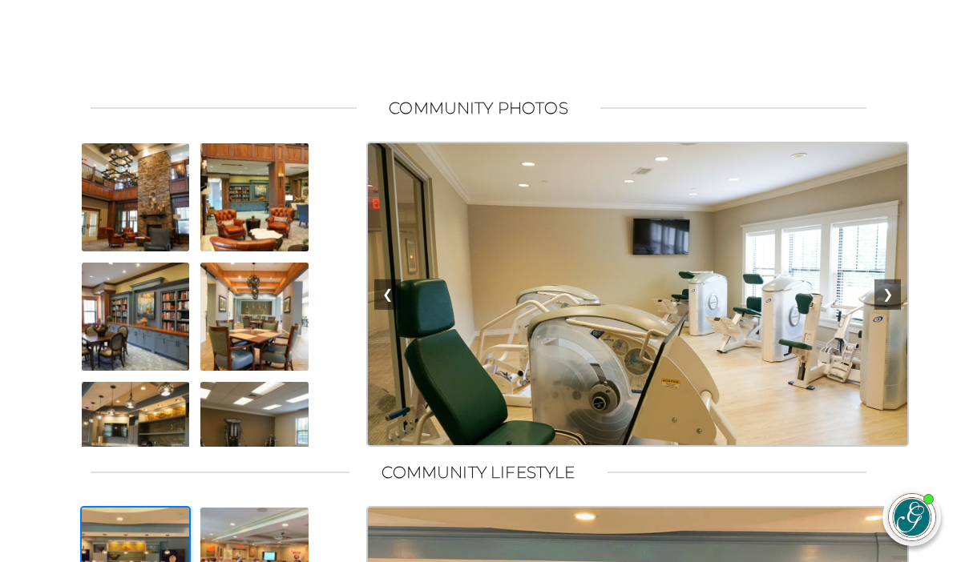
click at [892, 310] on button "❯" at bounding box center [887, 295] width 26 height 30
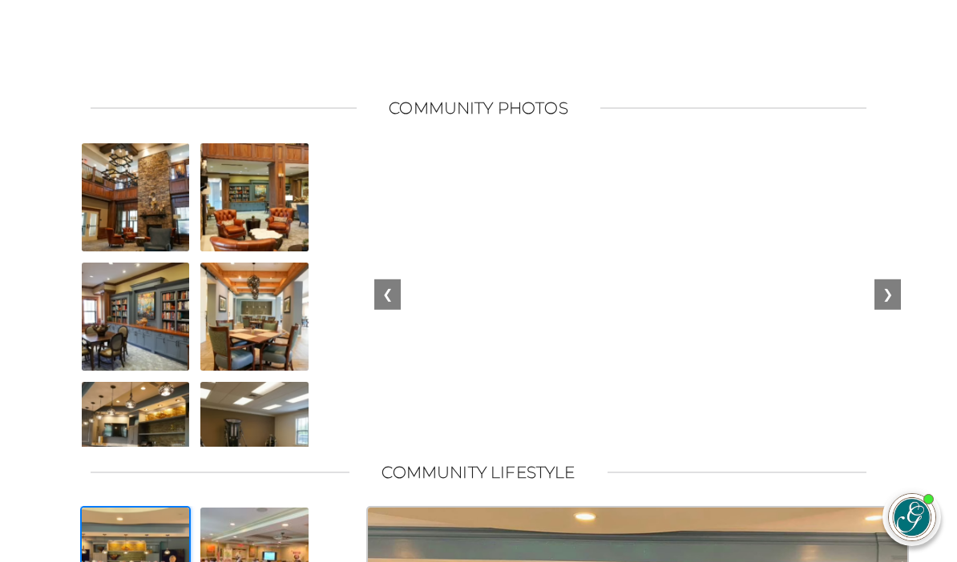
click at [896, 310] on button "❯" at bounding box center [887, 295] width 26 height 30
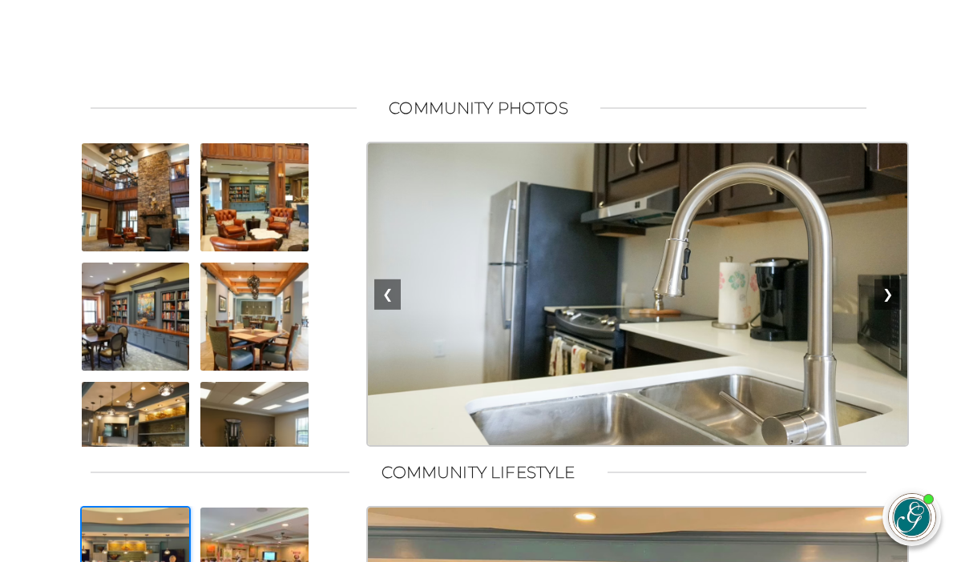
click at [897, 308] on button "❯" at bounding box center [887, 295] width 26 height 30
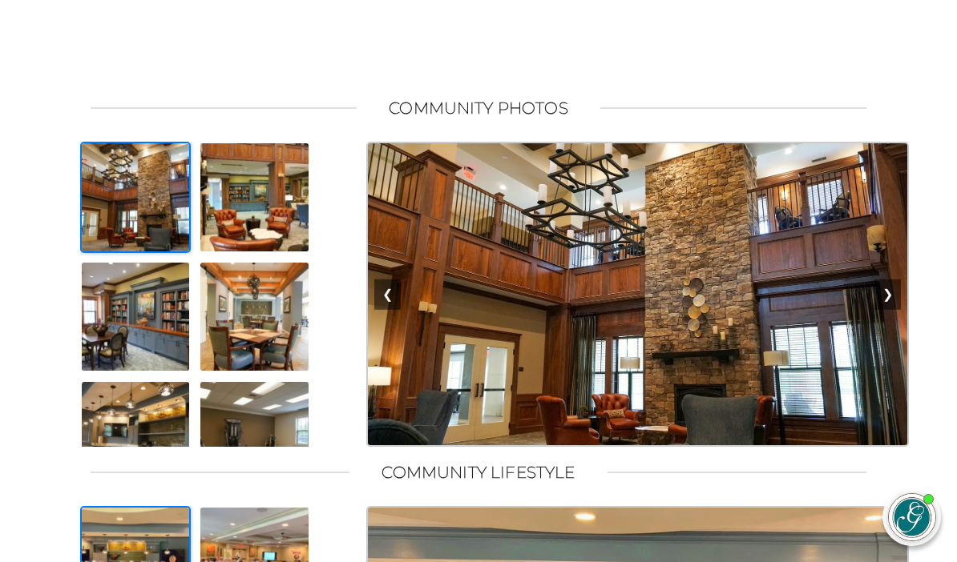
click at [897, 309] on button "❯" at bounding box center [887, 295] width 26 height 30
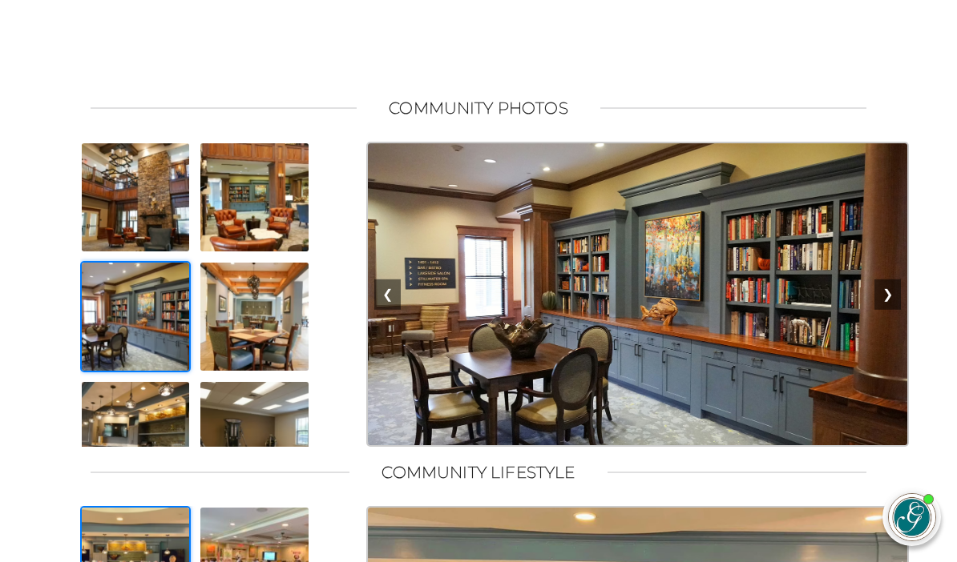
click at [900, 310] on button "❯" at bounding box center [887, 295] width 26 height 30
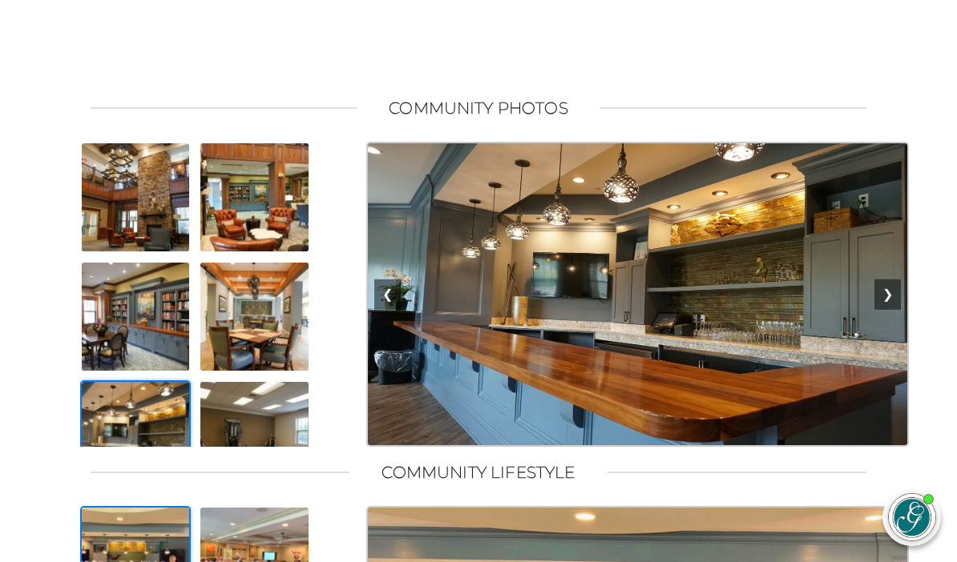
click at [901, 308] on button "❯" at bounding box center [887, 295] width 26 height 30
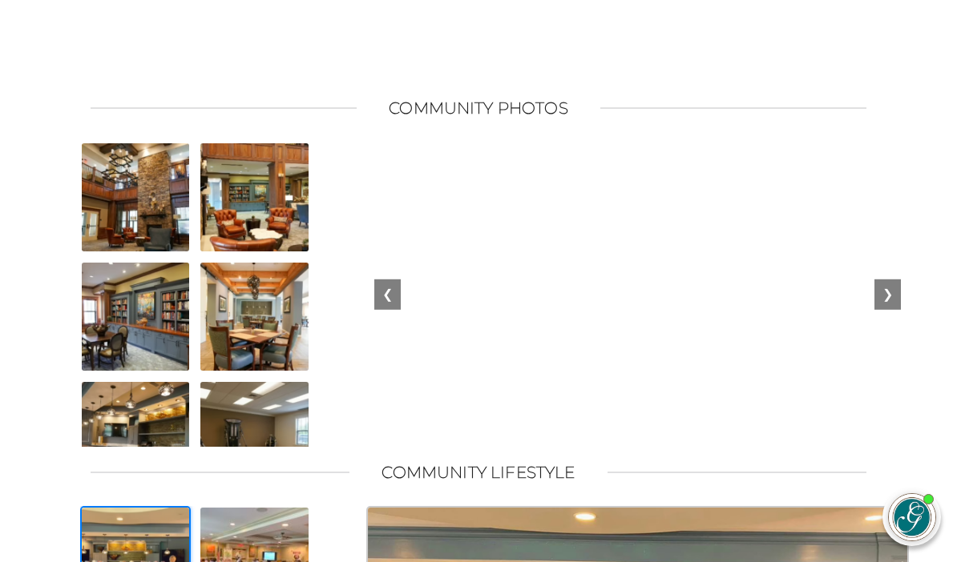
click at [904, 308] on div "❮ ❯" at bounding box center [637, 294] width 542 height 305
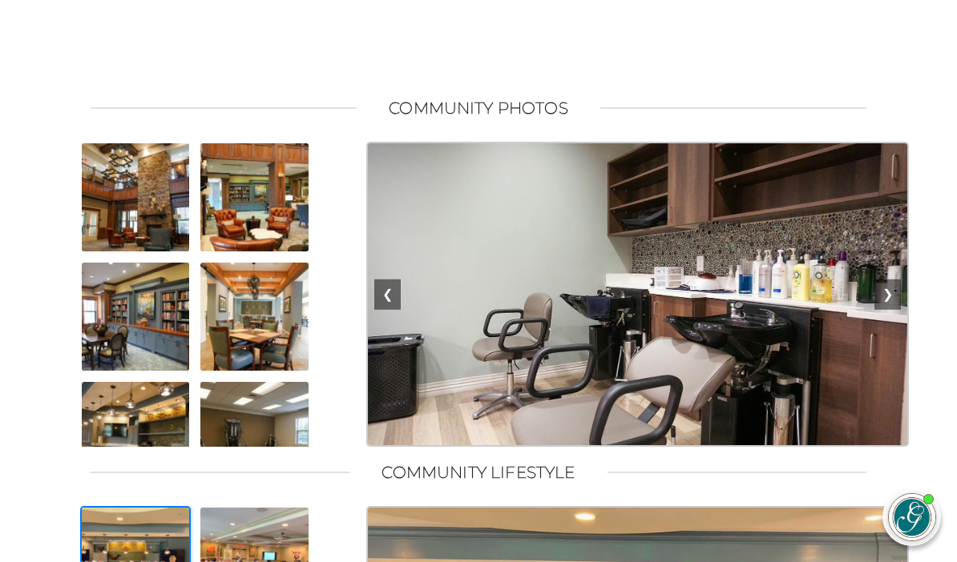
click at [905, 304] on div "❮ ❯" at bounding box center [637, 294] width 542 height 305
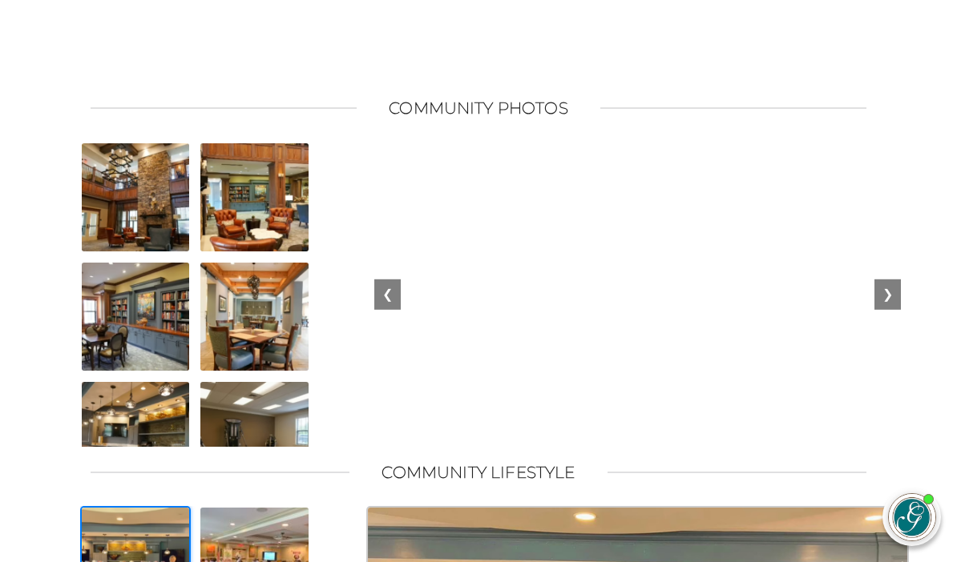
click at [906, 304] on div "❮ ❯" at bounding box center [637, 294] width 542 height 305
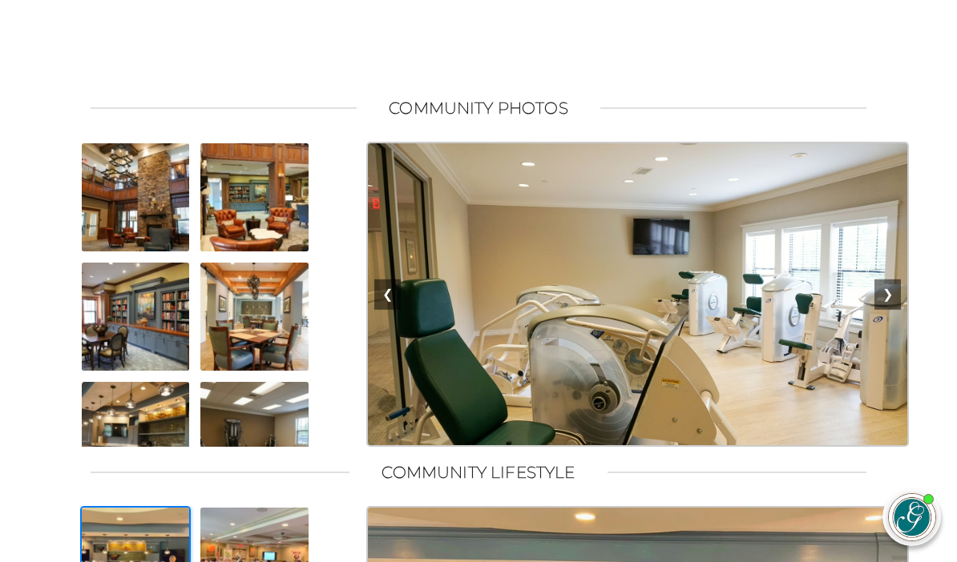
click at [905, 303] on div "❮ ❯" at bounding box center [637, 294] width 542 height 305
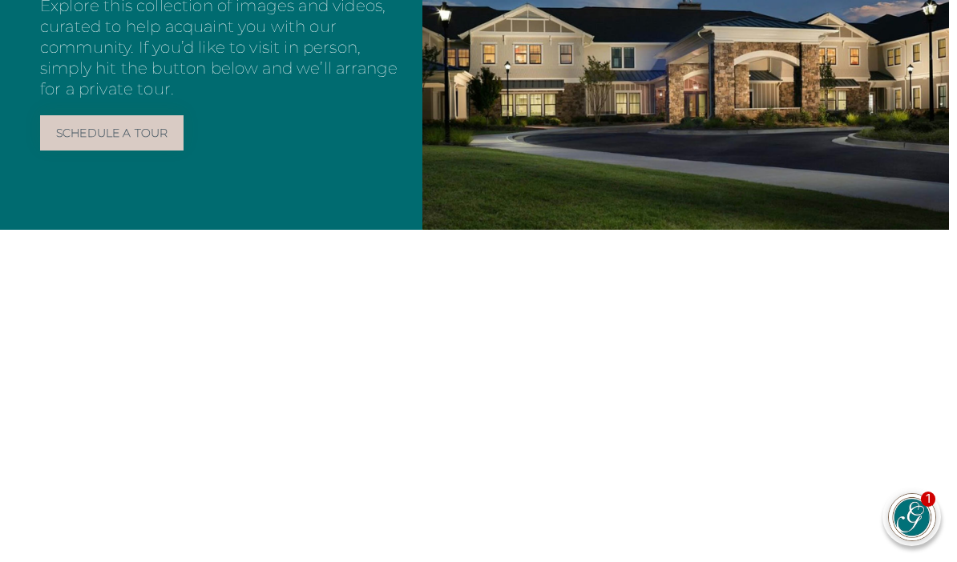
scroll to position [272, 8]
